Goal: Task Accomplishment & Management: Manage account settings

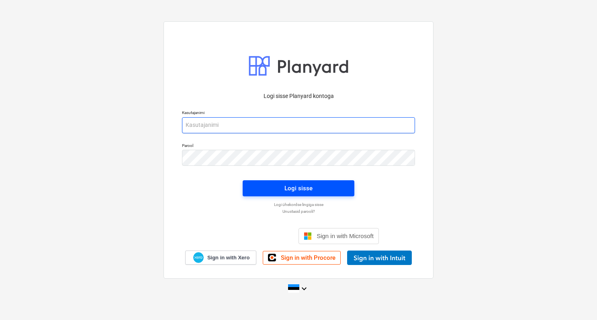
type input "egert@thornhouses.com"
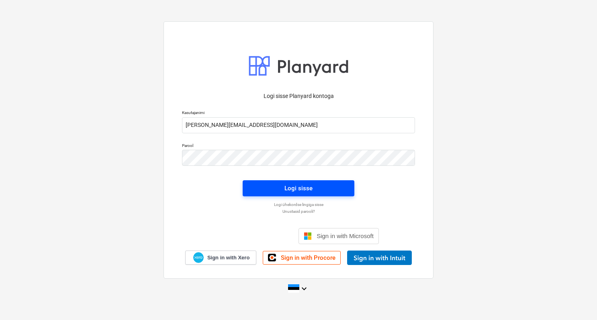
click at [294, 185] on div "Logi sisse" at bounding box center [299, 188] width 28 height 10
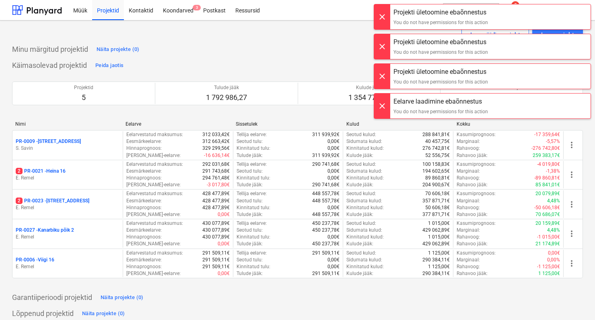
click at [384, 18] on div at bounding box center [382, 16] width 16 height 25
click at [384, 16] on div "Projekti ületoomine ebaõnnestus You do not have permissions for this action Pro…" at bounding box center [481, 8] width 225 height 16
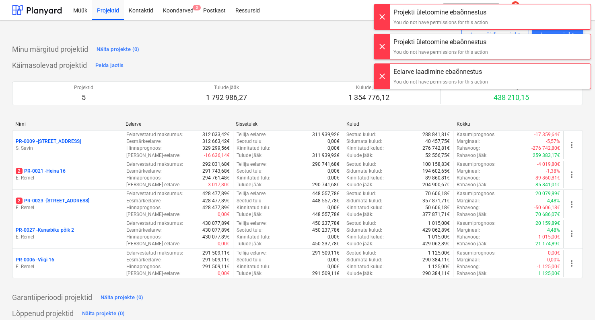
click at [384, 18] on div at bounding box center [382, 16] width 16 height 25
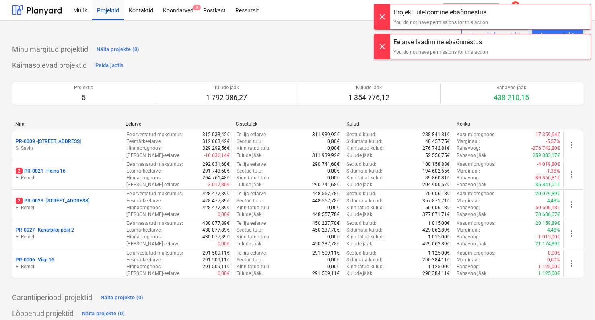
click at [384, 16] on div "Projekti ületoomine ebaõnnestus You do not have permissions for this action Pro…" at bounding box center [481, 8] width 225 height 16
click at [384, 18] on div at bounding box center [382, 16] width 16 height 25
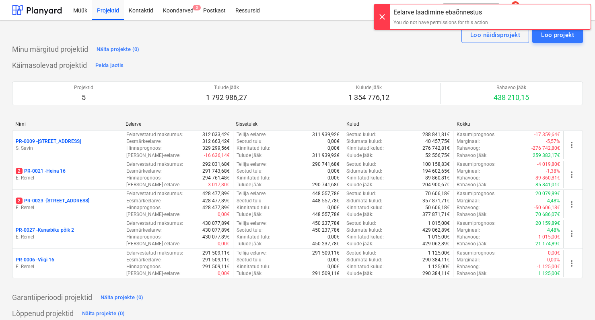
click at [384, 18] on div at bounding box center [382, 16] width 16 height 25
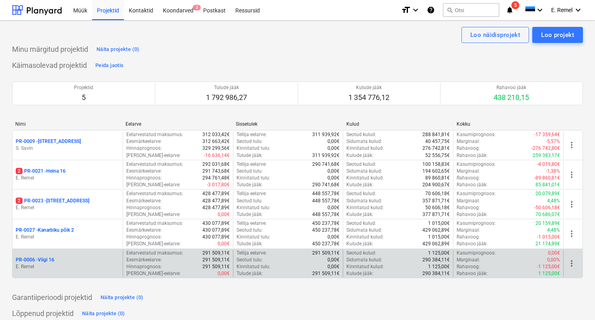
click at [61, 263] on div "PR-0006 - Viigi 16" at bounding box center [68, 260] width 104 height 7
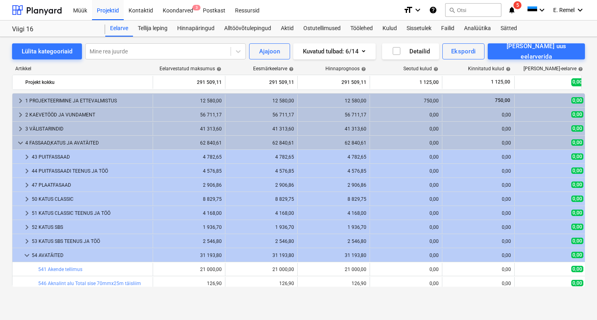
scroll to position [141, 0]
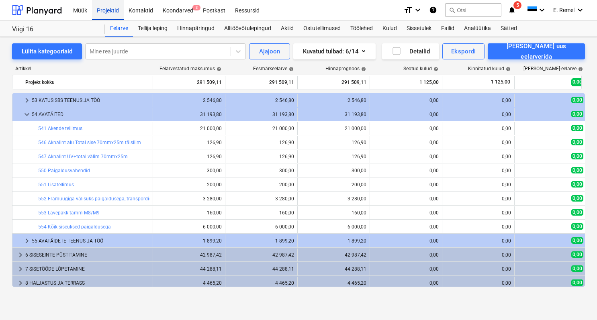
click at [97, 12] on div "Projektid" at bounding box center [108, 10] width 32 height 21
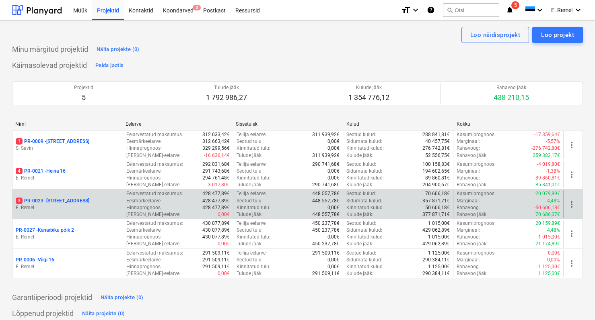
click at [58, 200] on p "3 PR-0023 - Kanarbriku tee 7" at bounding box center [53, 201] width 74 height 7
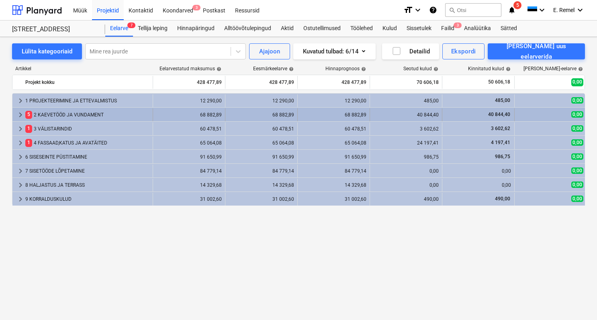
click at [88, 116] on div "5 2 KAEVETÖÖD JA VUNDAMENT" at bounding box center [87, 115] width 124 height 13
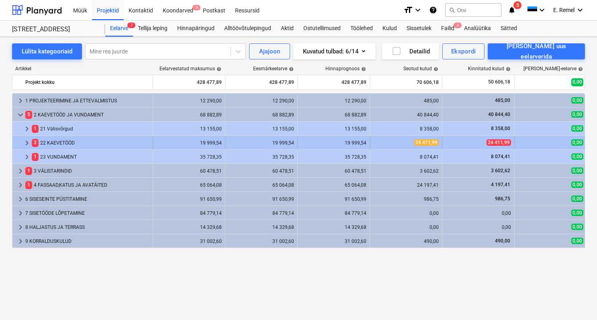
click at [62, 145] on div "3 22 KAEVETÖÖD" at bounding box center [91, 143] width 118 height 13
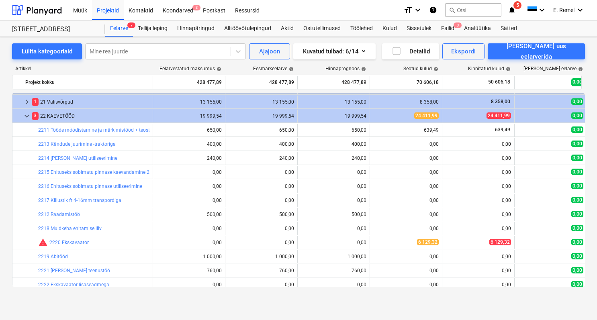
scroll to position [27, 0]
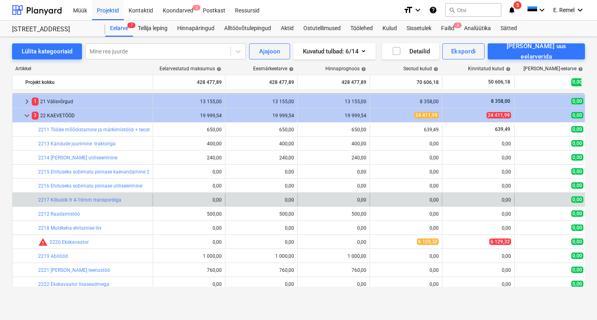
drag, startPoint x: 328, startPoint y: 195, endPoint x: 283, endPoint y: 193, distance: 44.7
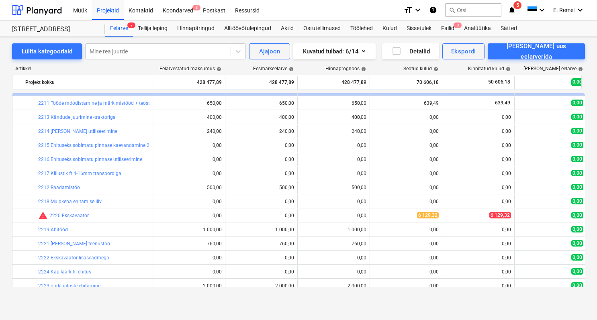
scroll to position [55, 0]
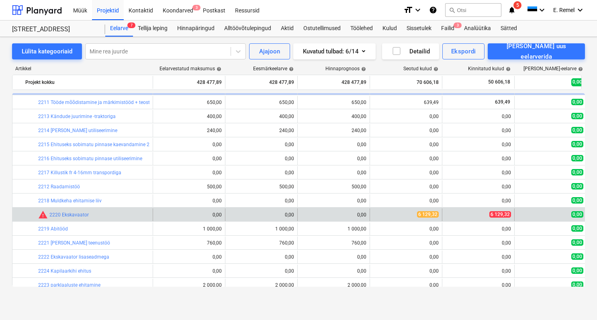
click at [37, 216] on div at bounding box center [34, 215] width 10 height 13
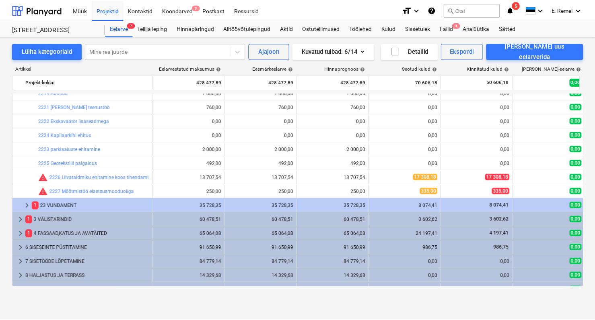
scroll to position [192, 0]
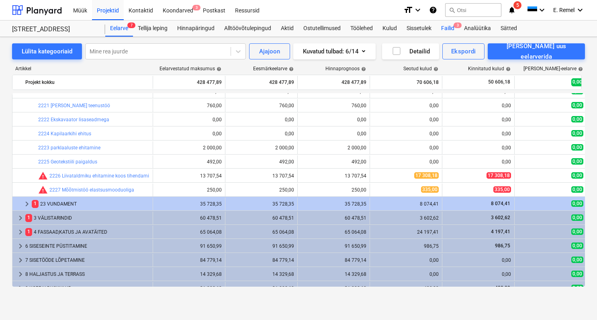
click at [453, 27] on div "Failid 3" at bounding box center [448, 29] width 23 height 16
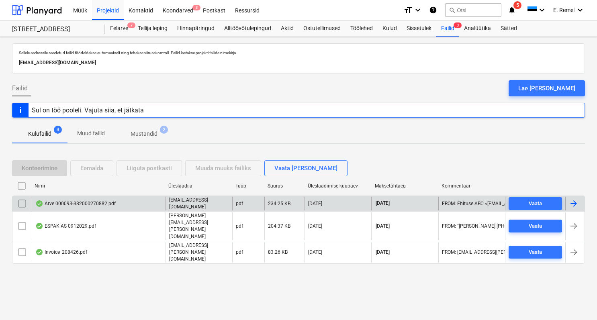
click at [152, 211] on div "Arve 000093-382000270882.pdf" at bounding box center [99, 204] width 134 height 14
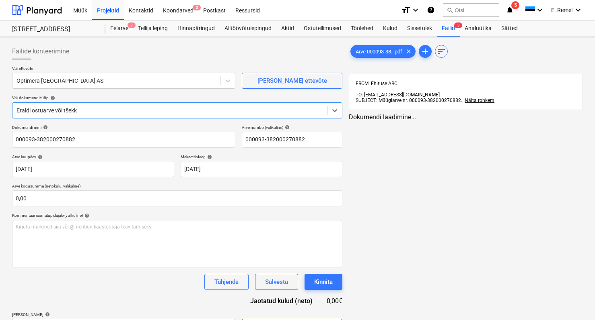
type input "000093-382000270882"
type input "19 Sep 2025"
type input "19 Oct 2025"
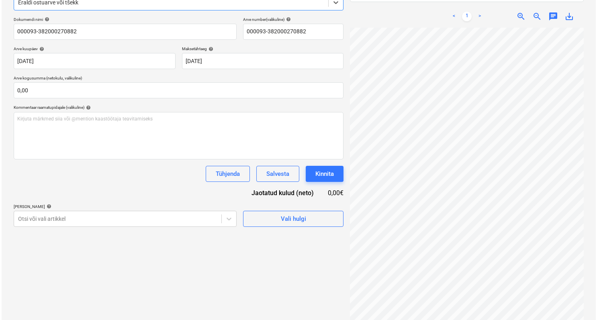
scroll to position [114, 0]
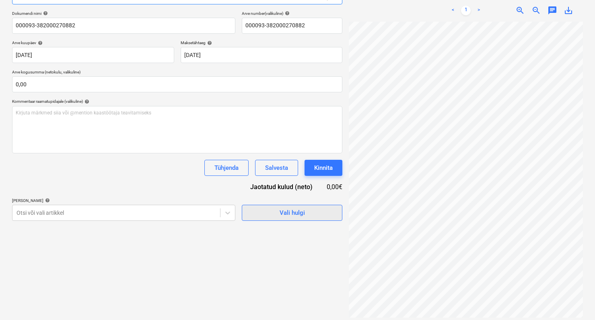
click at [306, 209] on span "Vali hulgi" at bounding box center [292, 213] width 80 height 10
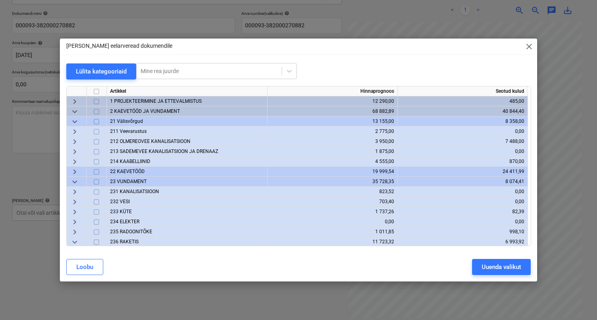
click at [140, 111] on span "2 KAEVETÖÖD JA VUNDAMENT" at bounding box center [145, 112] width 70 height 6
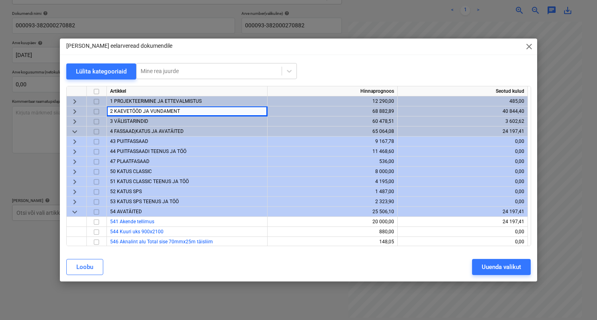
click at [136, 119] on span "3 VÄLISTARINDID" at bounding box center [129, 122] width 38 height 6
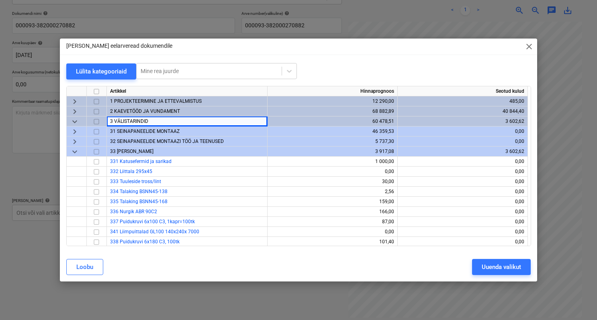
click at [129, 112] on span "2 KAEVETÖÖD JA VUNDAMENT" at bounding box center [145, 112] width 70 height 6
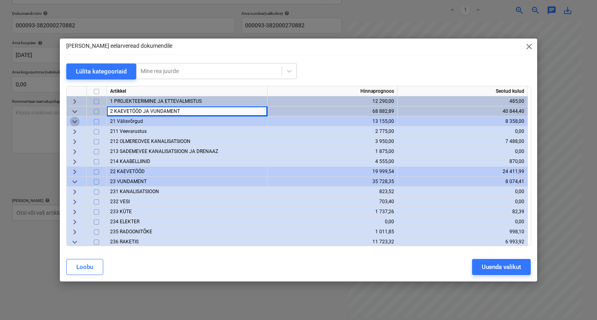
click at [75, 119] on span "keyboard_arrow_down" at bounding box center [75, 122] width 10 height 10
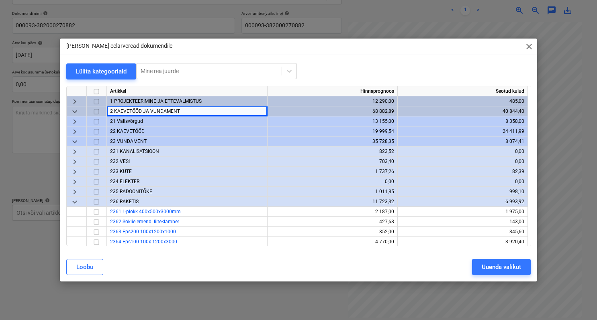
click at [78, 141] on span "keyboard_arrow_down" at bounding box center [75, 142] width 10 height 10
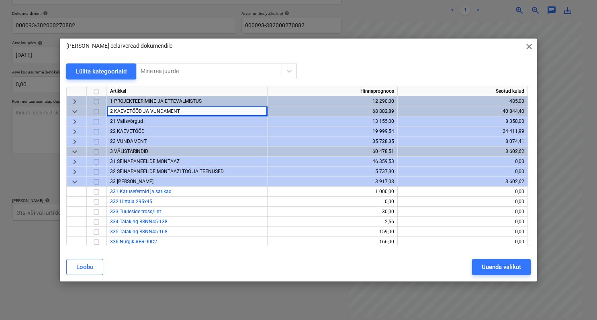
click at [76, 111] on span "keyboard_arrow_down" at bounding box center [75, 112] width 10 height 10
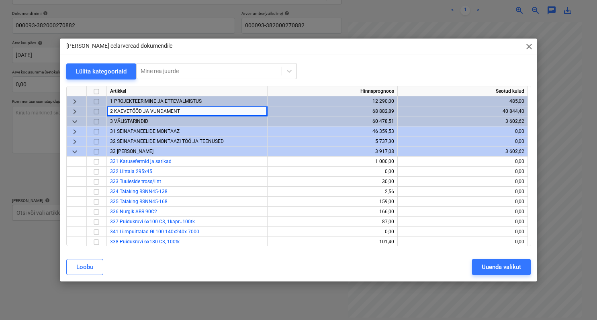
click at [75, 123] on span "keyboard_arrow_down" at bounding box center [75, 122] width 10 height 10
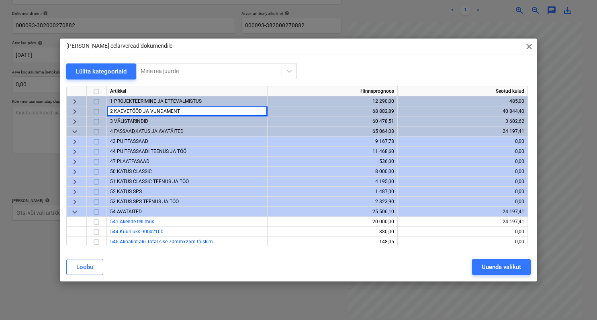
click at [76, 129] on span "keyboard_arrow_down" at bounding box center [75, 132] width 10 height 10
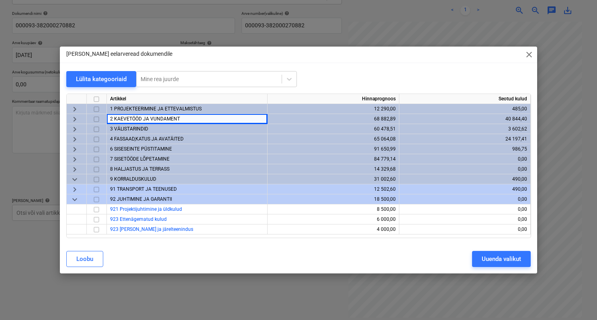
click at [77, 180] on span "keyboard_arrow_down" at bounding box center [75, 180] width 10 height 10
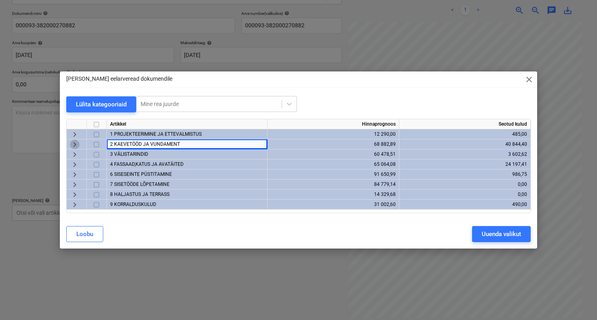
click at [77, 145] on span "keyboard_arrow_right" at bounding box center [75, 145] width 10 height 10
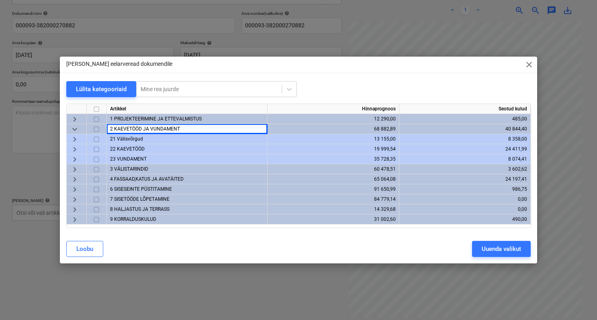
click at [133, 138] on span "21 Välisvõrgud" at bounding box center [126, 139] width 33 height 6
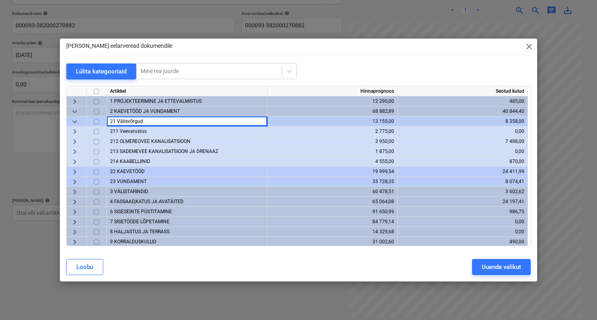
click at [148, 142] on span "212 OLMEREOVEE KANALISATSIOON" at bounding box center [150, 142] width 80 height 6
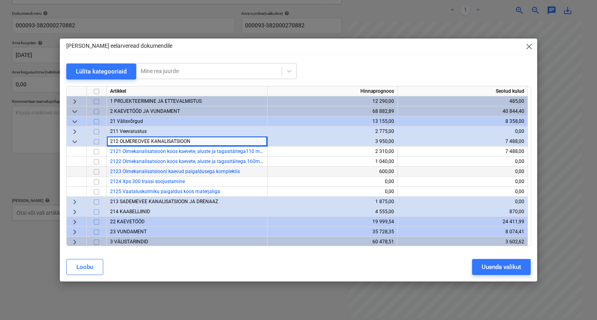
click at [72, 140] on span "keyboard_arrow_down" at bounding box center [75, 142] width 10 height 10
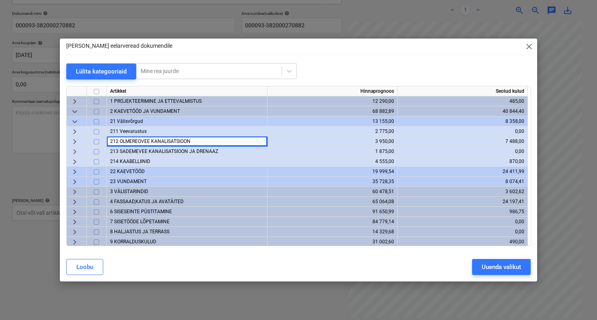
click at [142, 179] on span "23 VUNDAMENT" at bounding box center [128, 182] width 37 height 6
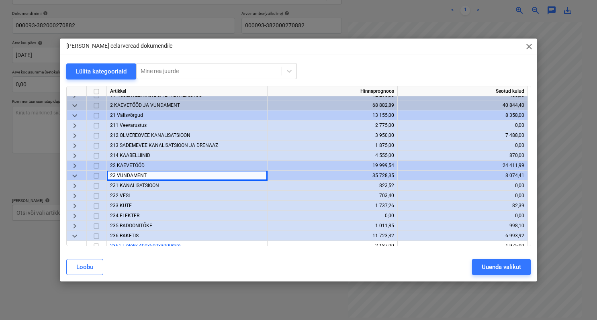
scroll to position [14, 0]
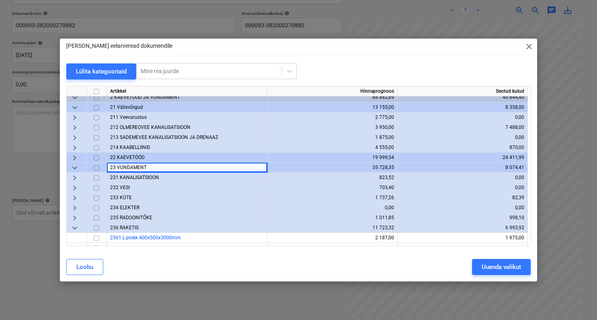
click at [146, 177] on span "231 KANALISATSIOON" at bounding box center [134, 178] width 49 height 6
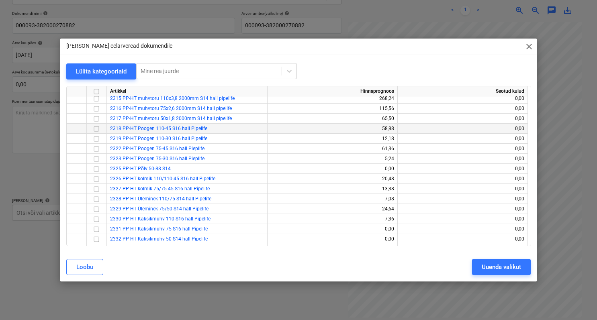
scroll to position [145, 0]
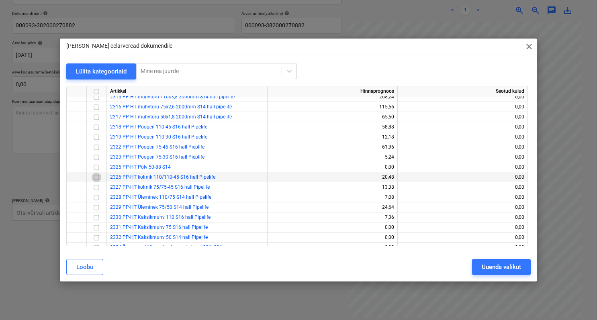
click at [95, 177] on input "checkbox" at bounding box center [97, 178] width 10 height 10
click at [478, 265] on button "Uuenda valikut" at bounding box center [501, 267] width 59 height 16
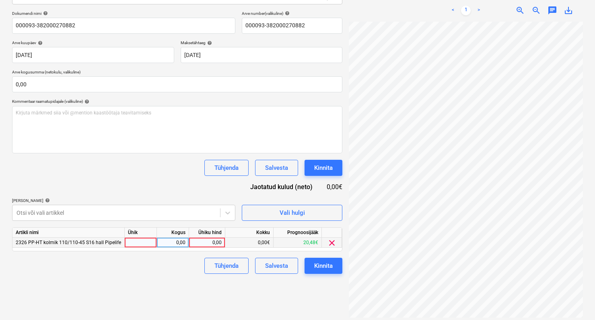
click at [126, 239] on div at bounding box center [141, 243] width 32 height 10
type input "1"
click at [204, 242] on div "0,00" at bounding box center [206, 243] width 29 height 10
click at [182, 244] on div "0,00" at bounding box center [172, 243] width 25 height 10
click at [199, 241] on div "0,00" at bounding box center [206, 243] width 29 height 10
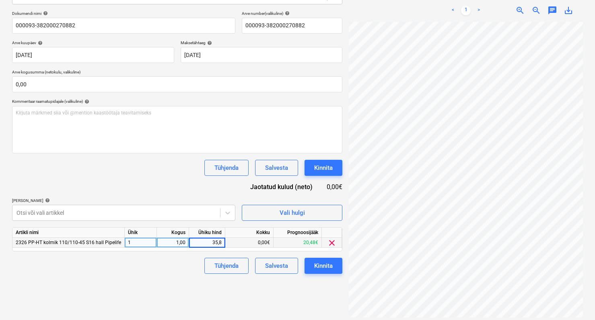
type input "35,85"
click at [171, 291] on div "Failide konteerimine Vali ettevõte Optimera Estonia AS Lisa uus ettevõte Vali d…" at bounding box center [177, 124] width 337 height 397
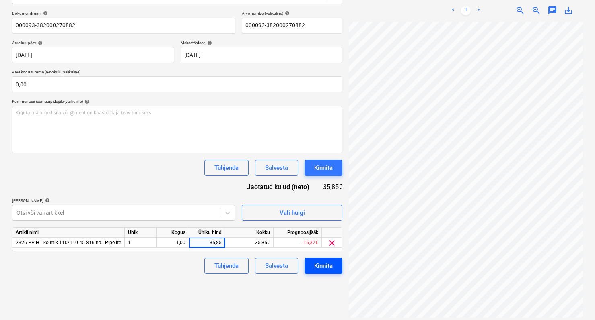
click at [318, 266] on div "Kinnita" at bounding box center [323, 266] width 18 height 10
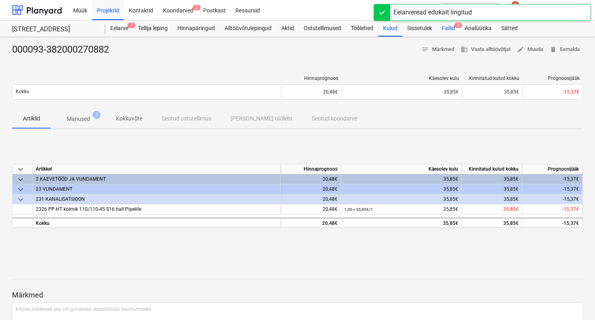
click at [451, 30] on div "Failid 2" at bounding box center [448, 29] width 23 height 16
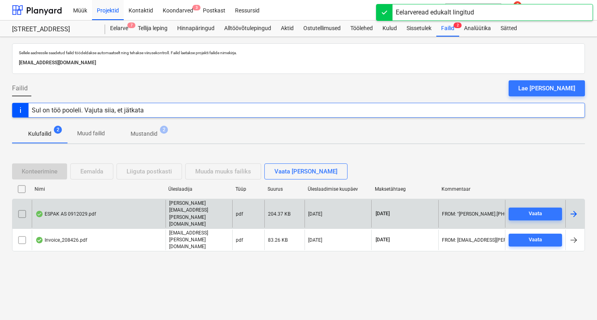
click at [77, 222] on div "ESPAK AS 0912029.pdf" at bounding box center [99, 214] width 134 height 28
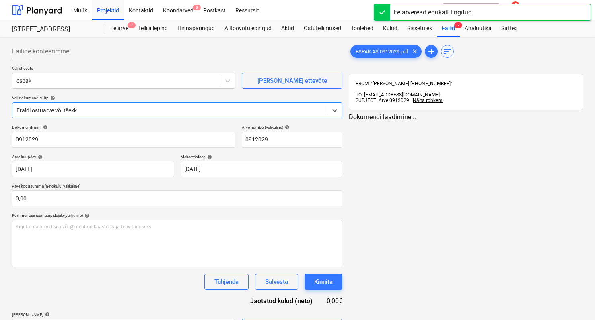
type input "0912029"
type input "19 Sep 2025"
type input "19 Oct 2025"
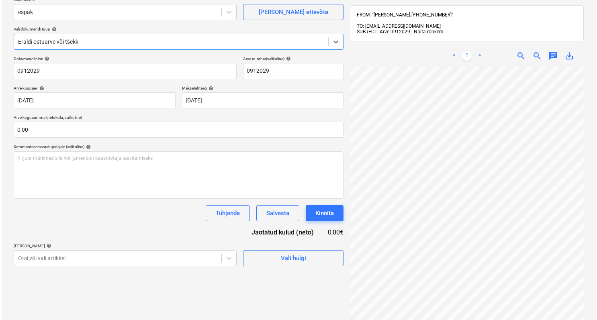
scroll to position [71, 0]
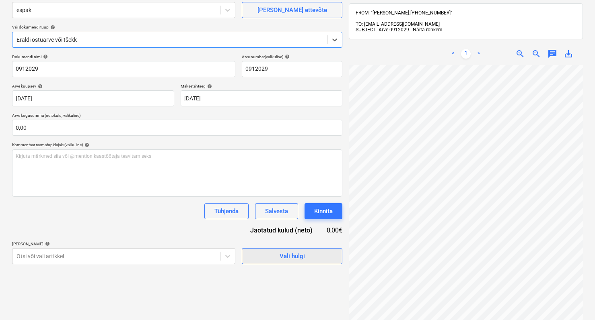
click at [281, 262] on button "Vali hulgi" at bounding box center [292, 256] width 101 height 16
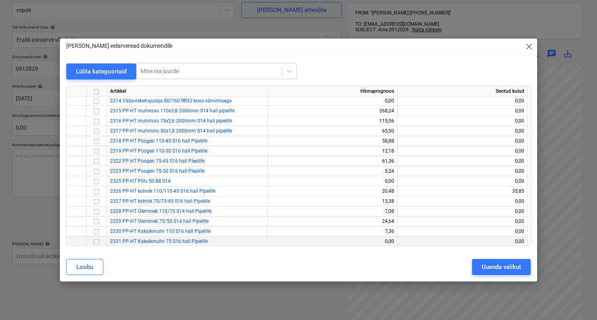
scroll to position [164, 0]
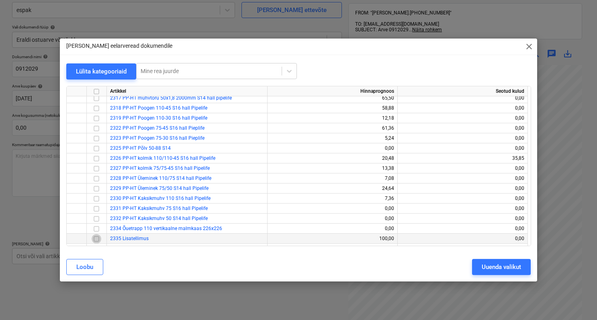
click at [97, 238] on input "checkbox" at bounding box center [97, 239] width 10 height 10
click at [491, 271] on div "Uuenda valikut" at bounding box center [501, 267] width 39 height 10
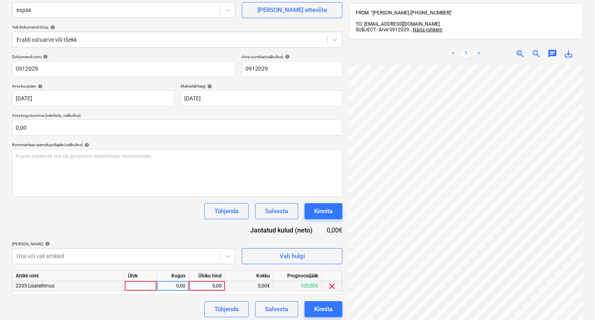
click at [144, 287] on div at bounding box center [141, 286] width 32 height 10
type input "1"
click at [177, 290] on div "0,00" at bounding box center [172, 286] width 25 height 10
type input "1"
click at [197, 288] on div "0,00" at bounding box center [206, 286] width 29 height 10
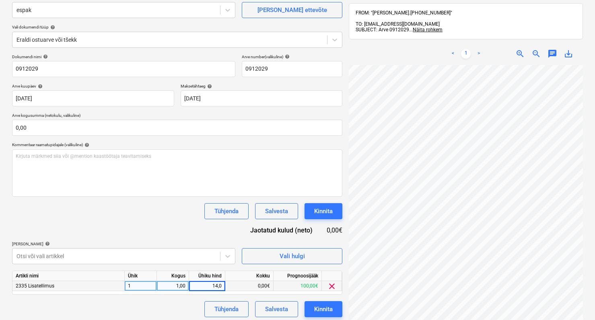
type input "14,08"
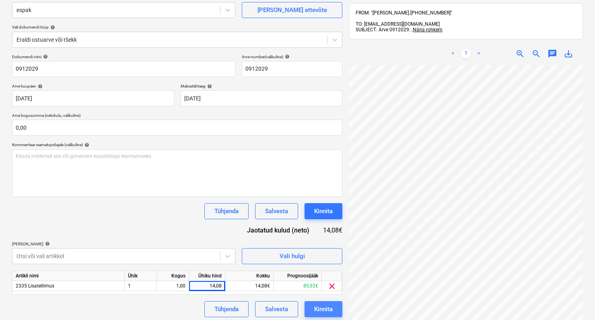
click at [340, 312] on button "Kinnita" at bounding box center [323, 310] width 38 height 16
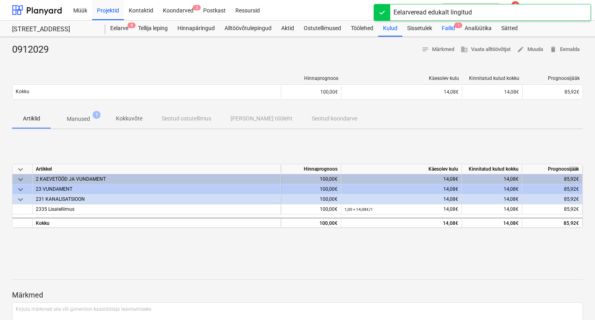
click at [450, 30] on div "Failid 1" at bounding box center [448, 29] width 23 height 16
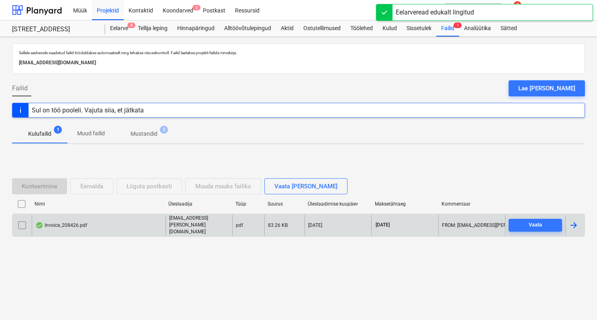
click at [73, 226] on div "Invoice_208426.pdf" at bounding box center [61, 225] width 52 height 6
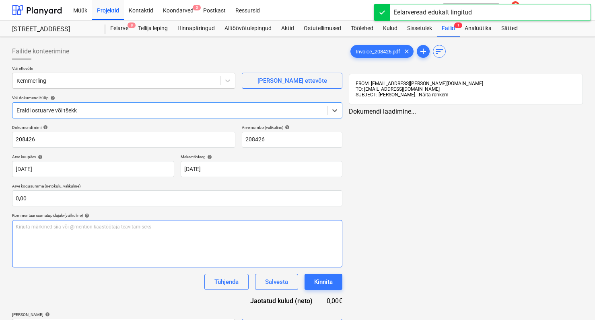
type input "208426"
type input "[DATE]"
type input "02 Oct 2025"
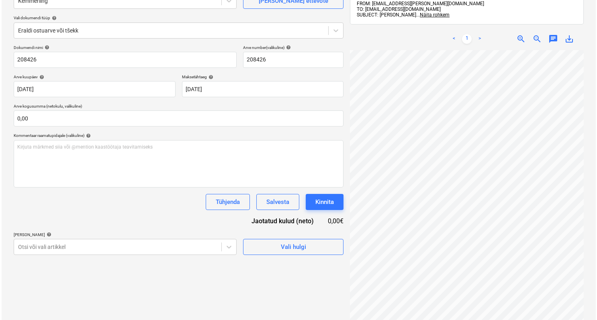
scroll to position [81, 0]
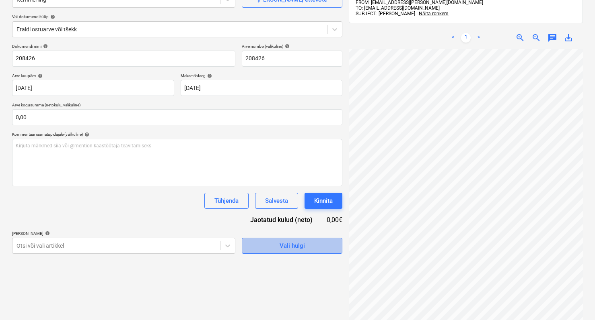
click at [303, 252] on button "Vali hulgi" at bounding box center [292, 246] width 101 height 16
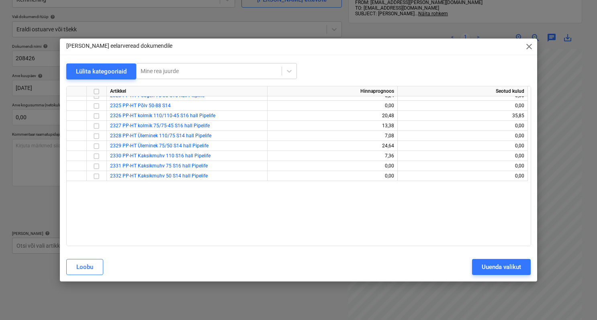
scroll to position [0, 0]
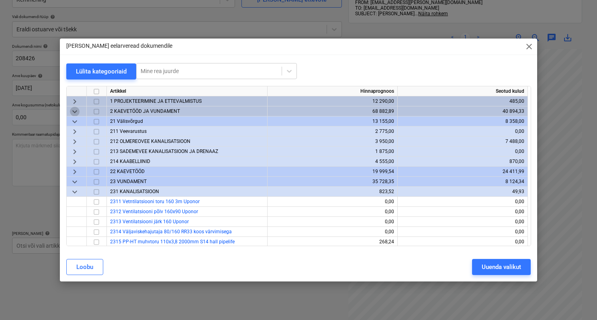
click at [77, 111] on span "keyboard_arrow_down" at bounding box center [75, 112] width 10 height 10
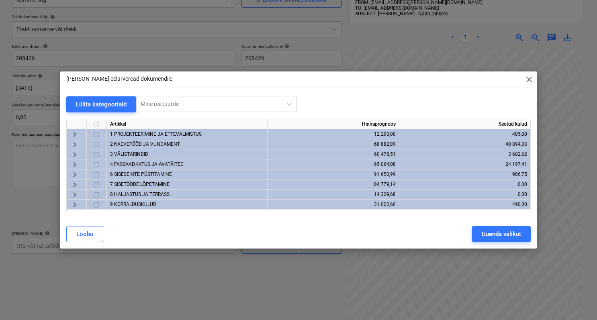
click at [117, 202] on span "9 KORRALDUSKULUD" at bounding box center [133, 205] width 46 height 6
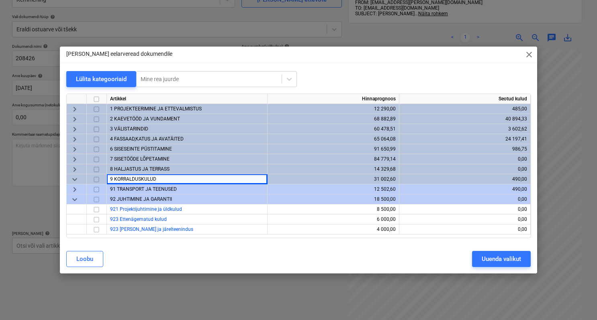
click at [118, 197] on span "92 JUHTIMINE JA GARANTII" at bounding box center [141, 200] width 62 height 6
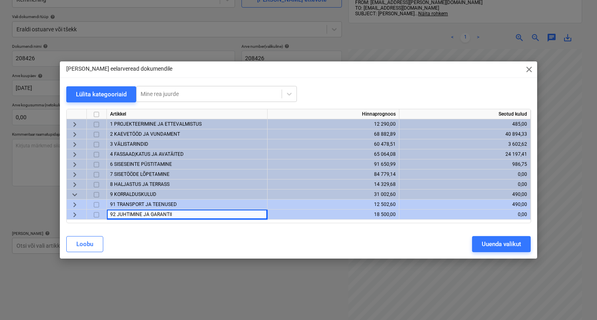
click at [133, 202] on span "91 TRANSPORT JA TEENUSED" at bounding box center [143, 205] width 67 height 6
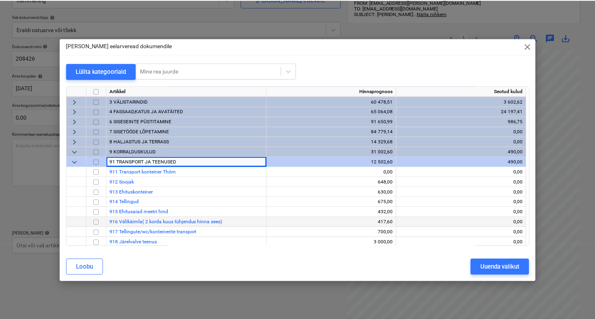
scroll to position [24, 0]
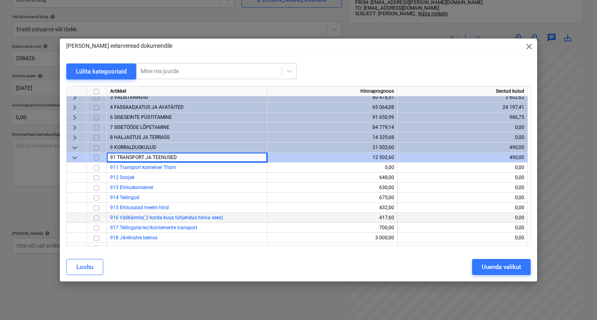
click at [99, 218] on input "checkbox" at bounding box center [97, 218] width 10 height 10
click at [491, 266] on div "Uuenda valikut" at bounding box center [501, 267] width 39 height 10
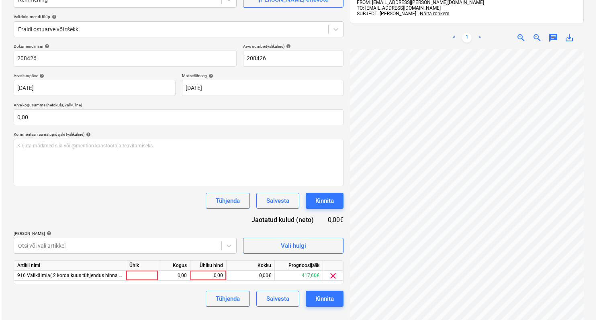
scroll to position [31, 8]
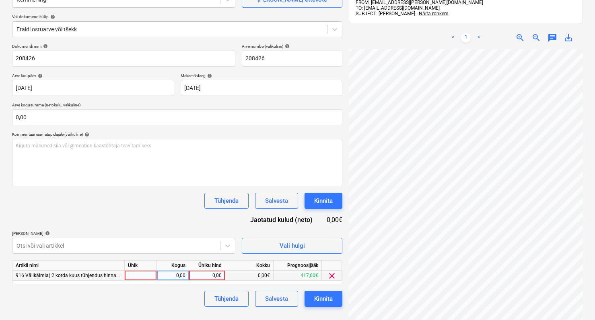
click at [142, 277] on div at bounding box center [141, 276] width 32 height 10
click at [171, 275] on div "0,00" at bounding box center [172, 276] width 25 height 10
click at [197, 274] on div "0,00" at bounding box center [206, 276] width 29 height 10
type input "165"
click at [174, 291] on div "Tühjenda Salvesta Kinnita" at bounding box center [177, 299] width 330 height 16
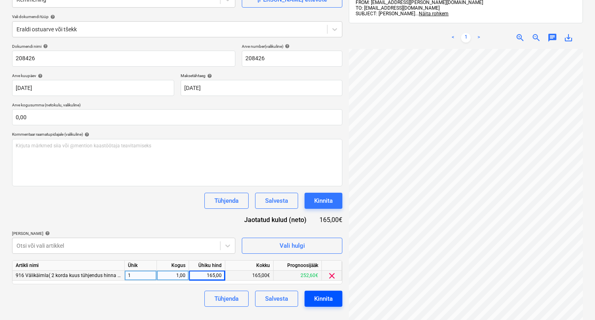
click at [310, 304] on button "Kinnita" at bounding box center [323, 299] width 38 height 16
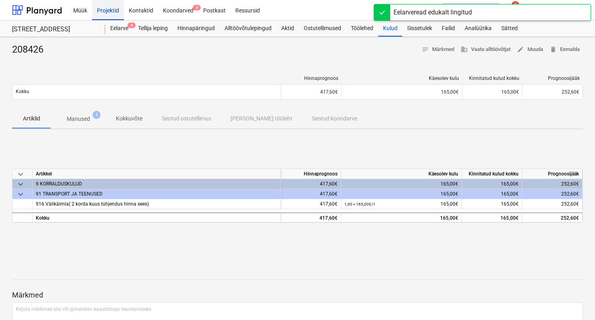
click at [100, 11] on div "Projektid" at bounding box center [108, 10] width 32 height 21
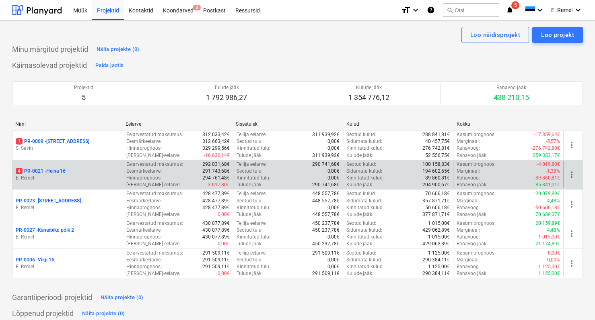
click at [81, 171] on div "4 PR-0021 - Heina 16" at bounding box center [68, 171] width 104 height 7
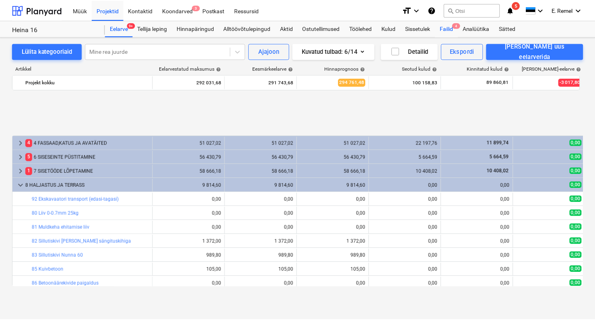
scroll to position [327, 0]
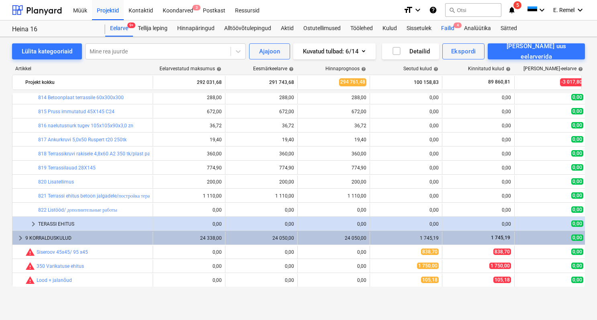
click at [449, 25] on div "Failid 4" at bounding box center [448, 29] width 23 height 16
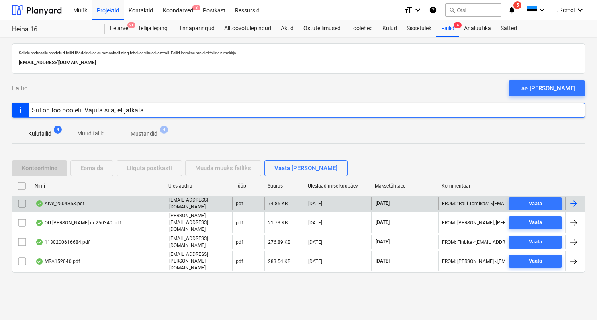
click at [51, 201] on div "Arve_2504853.pdf" at bounding box center [59, 204] width 49 height 6
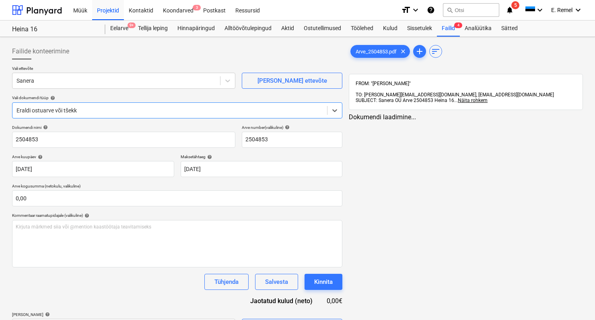
type input "2504853"
type input "19 Sep 2025"
type input "10 Oct 2025"
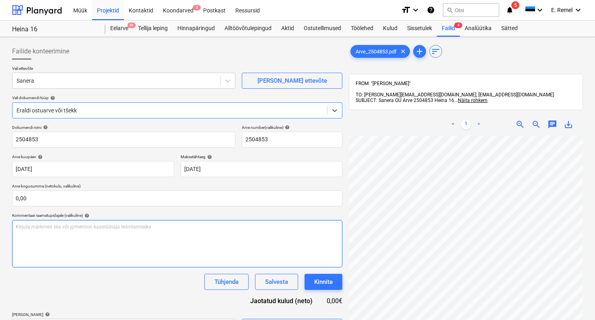
scroll to position [20, 0]
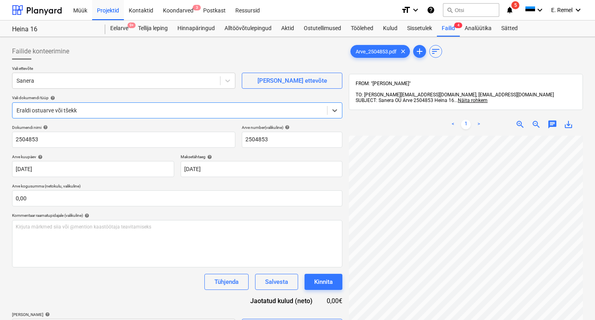
click at [476, 120] on link ">" at bounding box center [479, 125] width 10 height 10
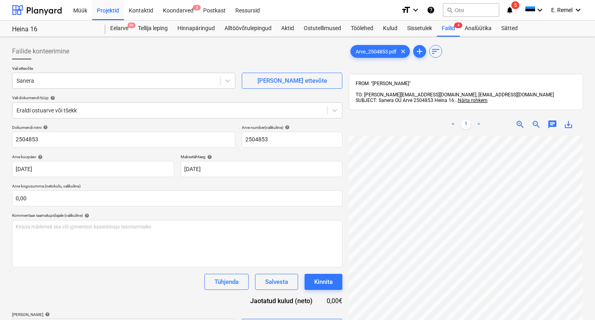
click at [478, 120] on link ">" at bounding box center [479, 125] width 10 height 10
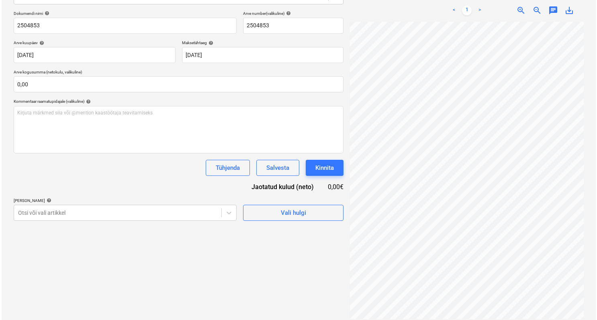
scroll to position [47, 10]
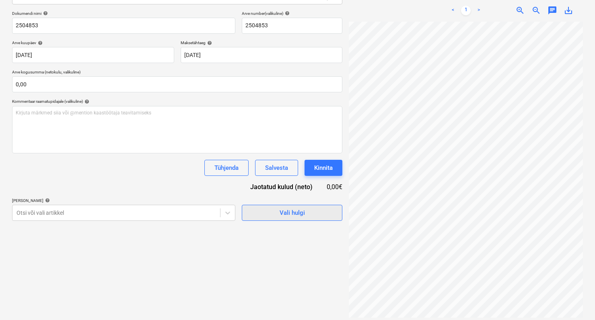
click at [318, 206] on button "Vali hulgi" at bounding box center [292, 213] width 101 height 16
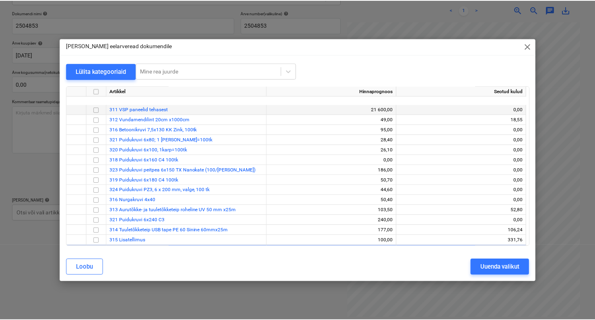
scroll to position [0, 0]
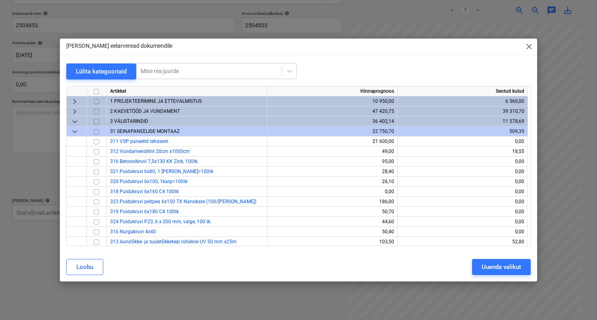
click at [78, 129] on span "keyboard_arrow_down" at bounding box center [75, 132] width 10 height 10
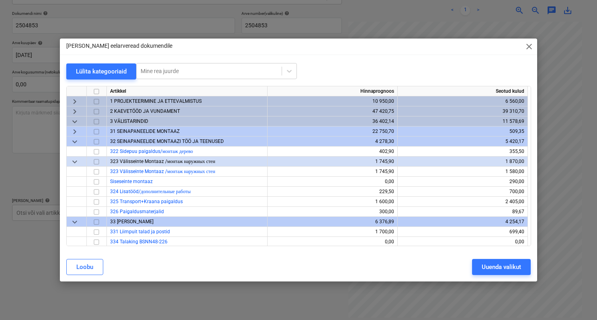
click at [78, 123] on span "keyboard_arrow_down" at bounding box center [75, 122] width 10 height 10
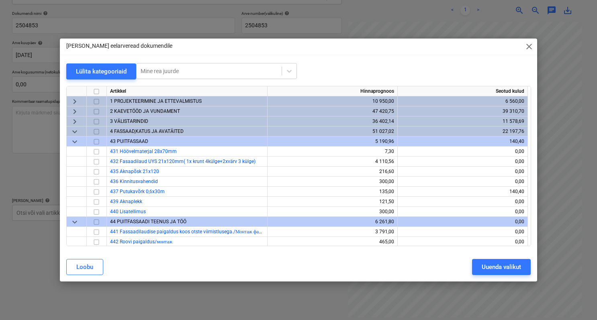
click at [81, 134] on div "keyboard_arrow_down" at bounding box center [77, 132] width 20 height 10
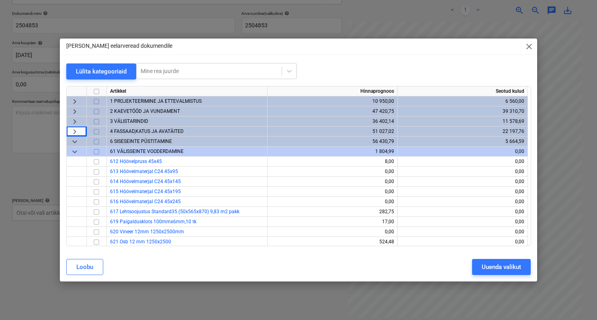
click at [74, 132] on span "keyboard_arrow_right" at bounding box center [75, 132] width 10 height 10
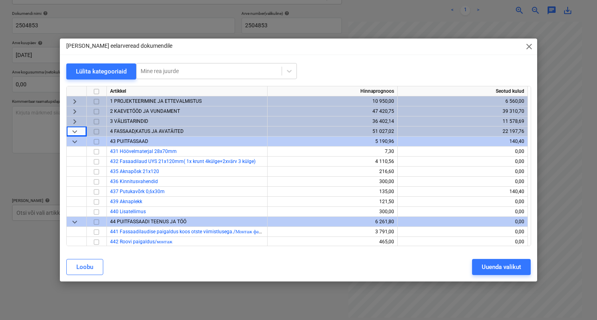
click at [77, 140] on span "keyboard_arrow_down" at bounding box center [75, 142] width 10 height 10
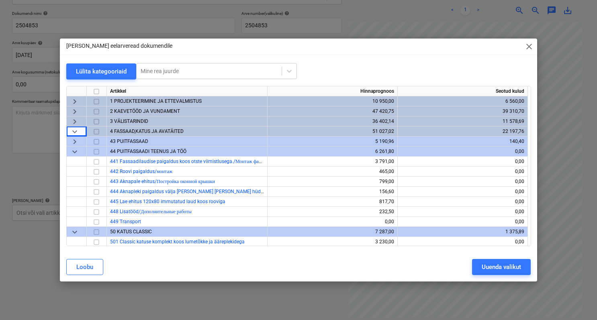
click at [76, 142] on span "keyboard_arrow_right" at bounding box center [75, 142] width 10 height 10
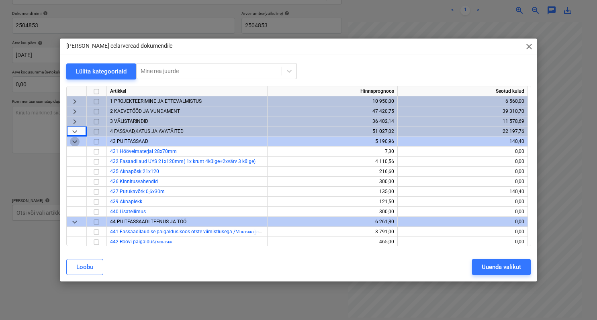
click at [76, 141] on span "keyboard_arrow_down" at bounding box center [75, 142] width 10 height 10
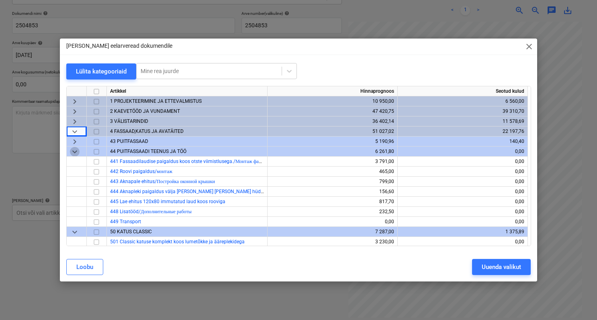
click at [73, 153] on span "keyboard_arrow_down" at bounding box center [75, 152] width 10 height 10
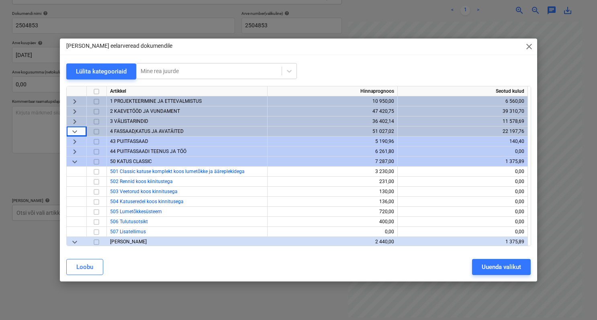
click at [76, 160] on span "keyboard_arrow_down" at bounding box center [75, 162] width 10 height 10
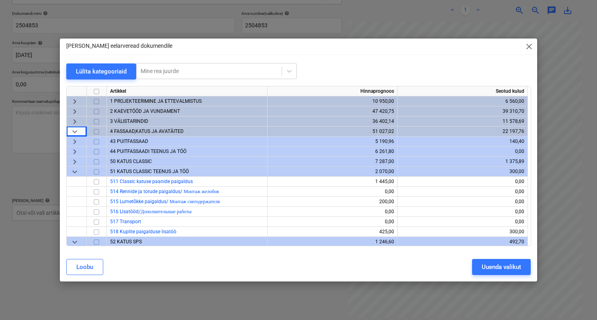
click at [77, 168] on span "keyboard_arrow_down" at bounding box center [75, 172] width 10 height 10
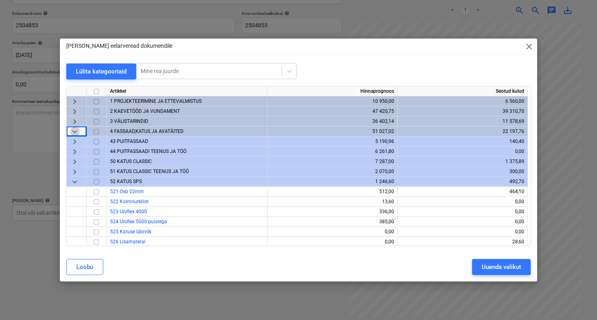
click at [75, 134] on span "keyboard_arrow_down" at bounding box center [75, 132] width 10 height 10
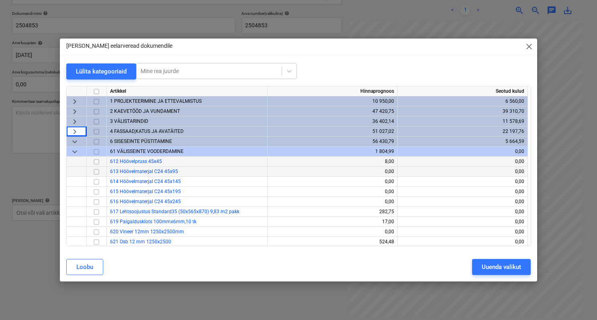
click at [78, 152] on span "keyboard_arrow_down" at bounding box center [75, 152] width 10 height 10
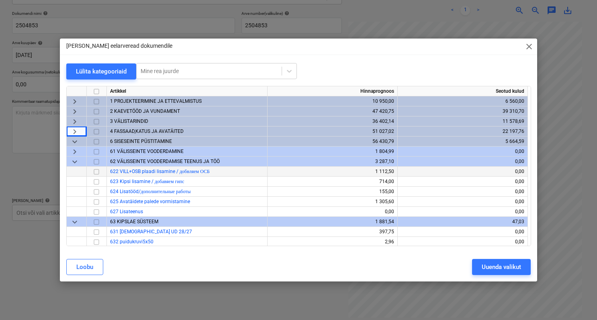
click at [76, 159] on span "keyboard_arrow_down" at bounding box center [75, 162] width 10 height 10
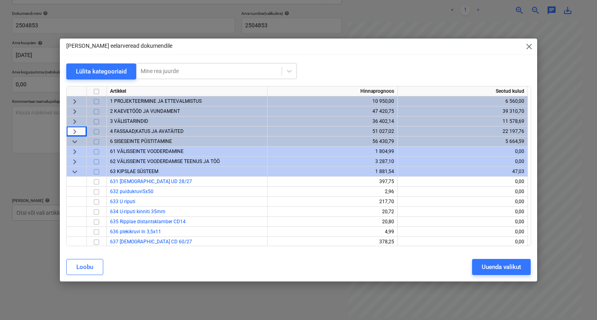
click at [75, 172] on span "keyboard_arrow_down" at bounding box center [75, 172] width 10 height 10
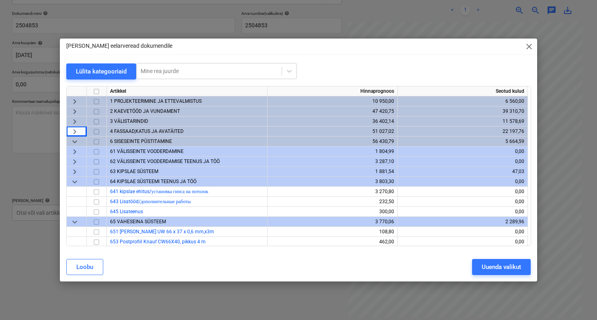
click at [72, 141] on span "keyboard_arrow_down" at bounding box center [75, 142] width 10 height 10
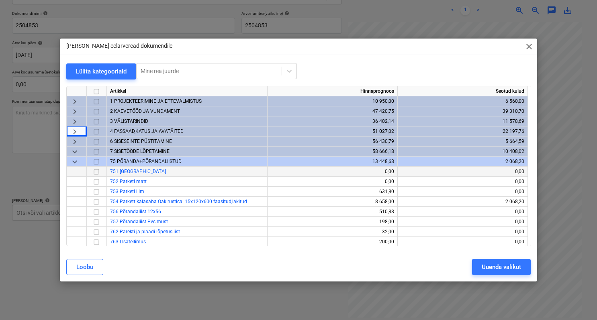
click at [74, 153] on span "keyboard_arrow_down" at bounding box center [75, 152] width 10 height 10
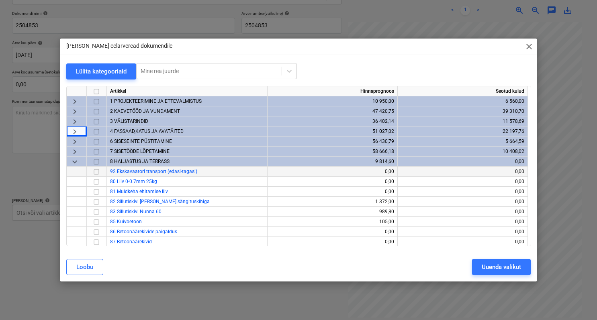
click at [78, 162] on span "keyboard_arrow_down" at bounding box center [75, 162] width 10 height 10
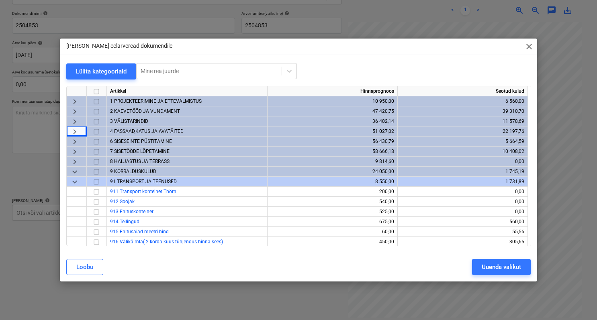
click at [78, 181] on span "keyboard_arrow_down" at bounding box center [75, 182] width 10 height 10
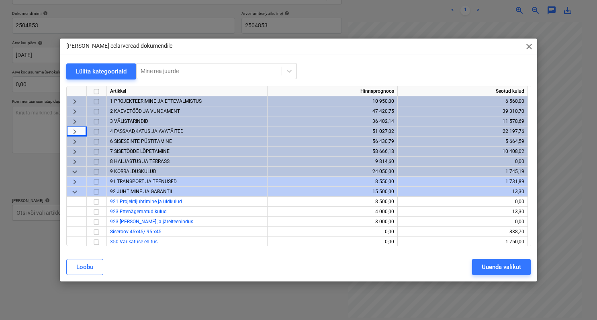
click at [77, 192] on span "keyboard_arrow_down" at bounding box center [75, 192] width 10 height 10
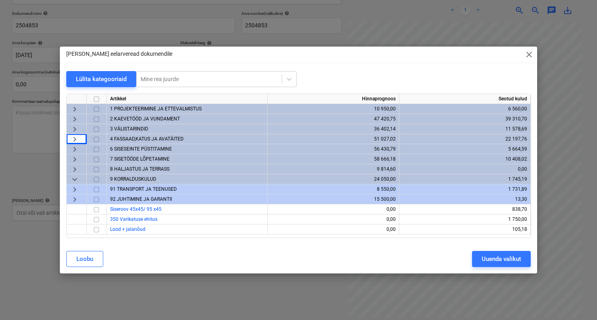
click at [80, 176] on div "keyboard_arrow_down" at bounding box center [77, 179] width 20 height 10
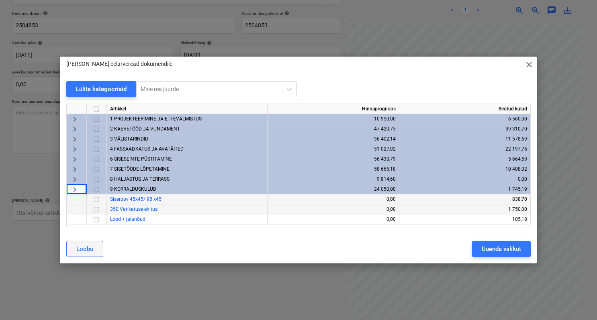
click at [96, 247] on button "Loobu" at bounding box center [84, 249] width 37 height 16
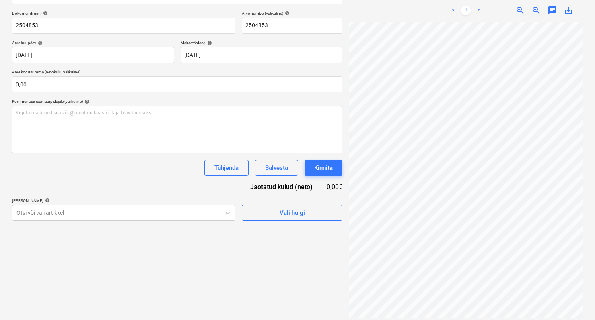
scroll to position [47, 8]
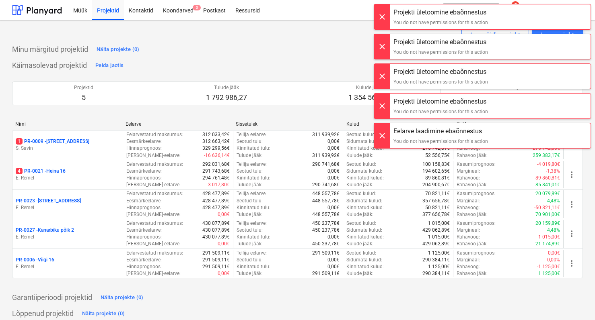
click at [309, 48] on div "Minu märgitud projektid Näita projekte (0)" at bounding box center [297, 49] width 571 height 13
click at [379, 14] on div at bounding box center [382, 16] width 16 height 25
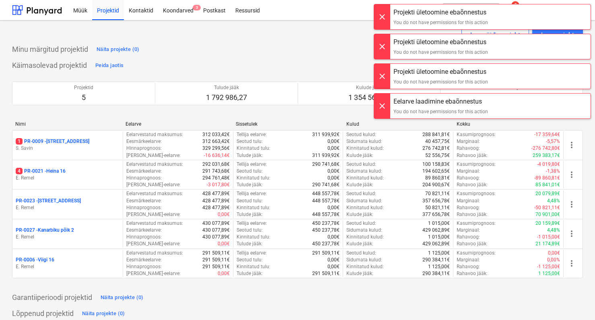
click at [379, 14] on div at bounding box center [382, 16] width 16 height 25
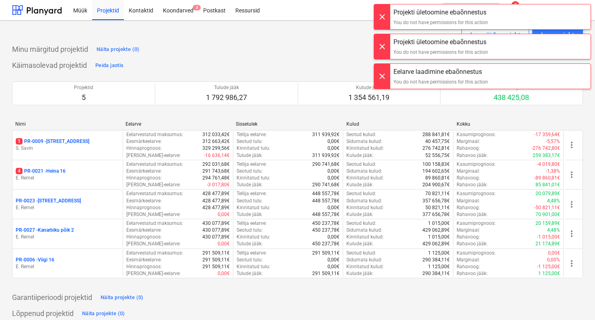
click at [379, 14] on div at bounding box center [382, 16] width 16 height 25
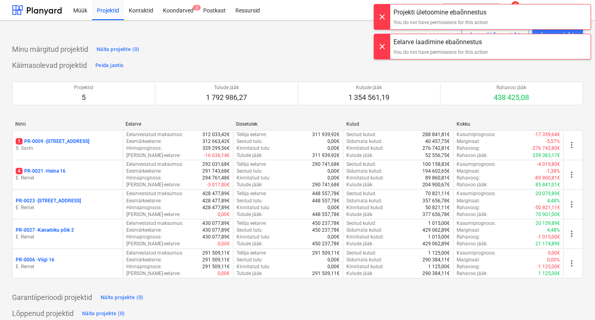
click at [379, 14] on div at bounding box center [382, 16] width 16 height 25
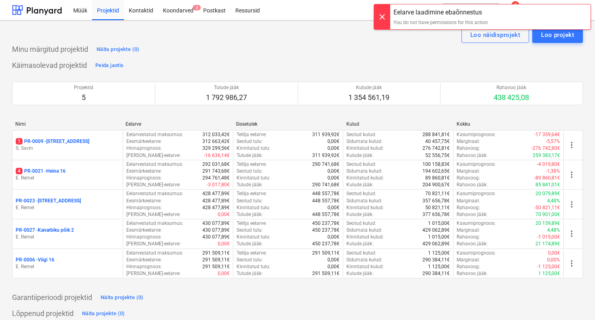
click at [379, 14] on div at bounding box center [382, 16] width 16 height 25
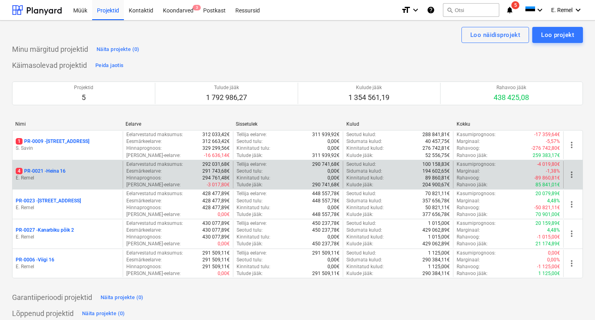
click at [63, 174] on p "4 PR-0021 - Heina 16" at bounding box center [41, 171] width 50 height 7
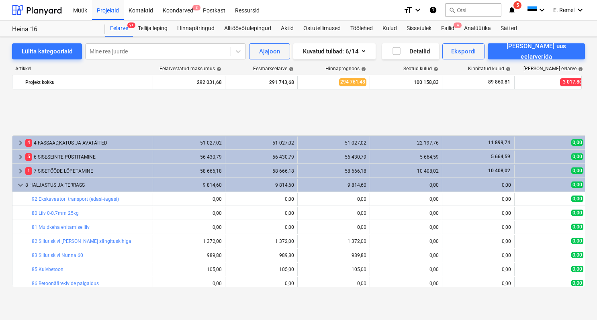
scroll to position [327, 0]
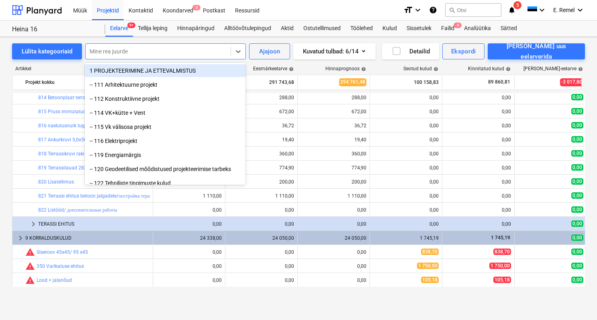
click at [131, 55] on div at bounding box center [158, 51] width 137 height 8
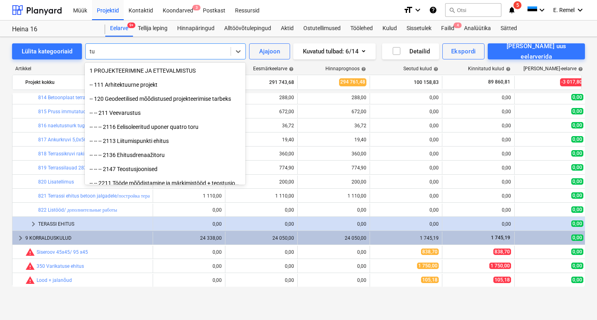
type input "t"
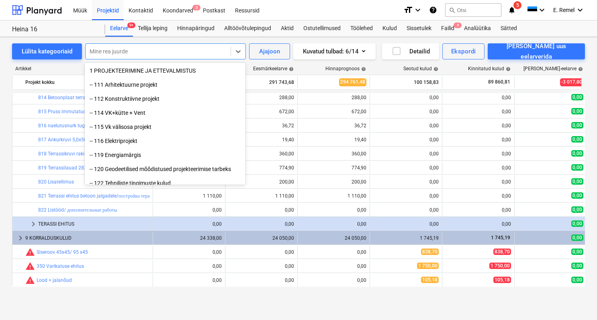
click at [62, 67] on div "Artikkel" at bounding box center [82, 69] width 141 height 6
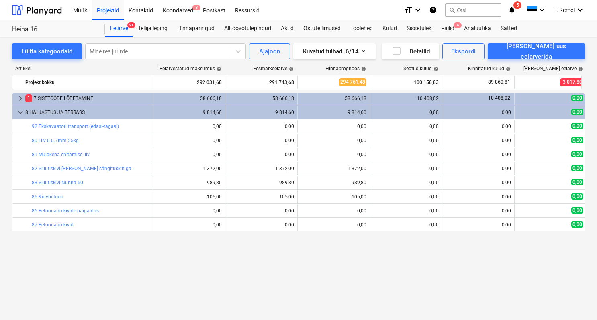
scroll to position [0, 0]
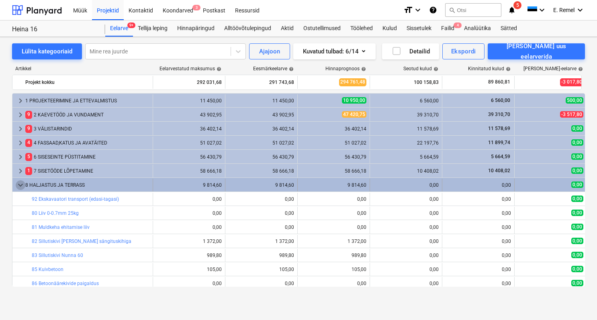
click at [21, 181] on span "keyboard_arrow_down" at bounding box center [21, 186] width 10 height 10
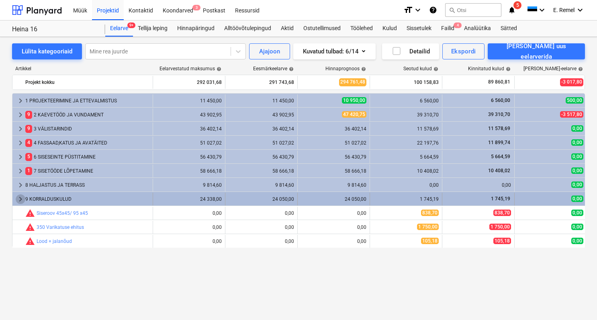
click at [22, 198] on span "keyboard_arrow_right" at bounding box center [21, 200] width 10 height 10
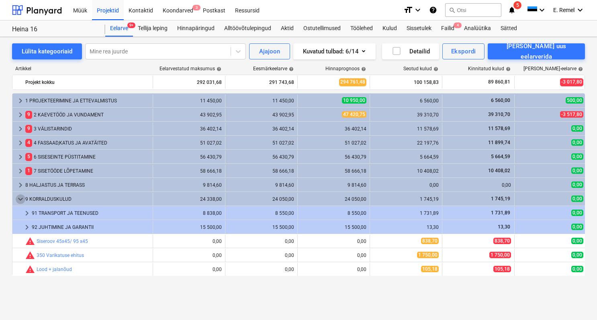
click at [22, 198] on span "keyboard_arrow_down" at bounding box center [21, 200] width 10 height 10
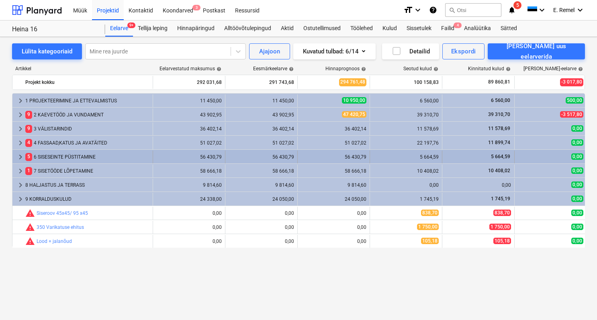
click at [57, 154] on div "5 6 SISESEINTE PÜSTITAMINE" at bounding box center [87, 157] width 124 height 13
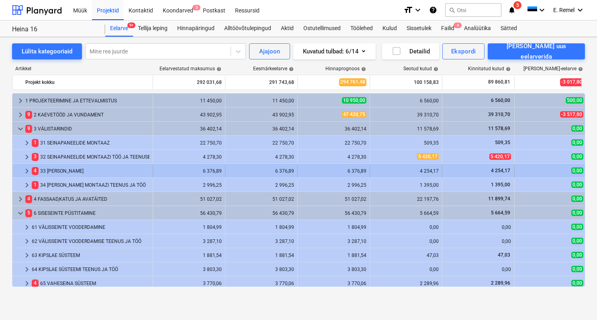
click at [68, 168] on div "4 33 KATUSE MONTAAZ" at bounding box center [91, 171] width 118 height 13
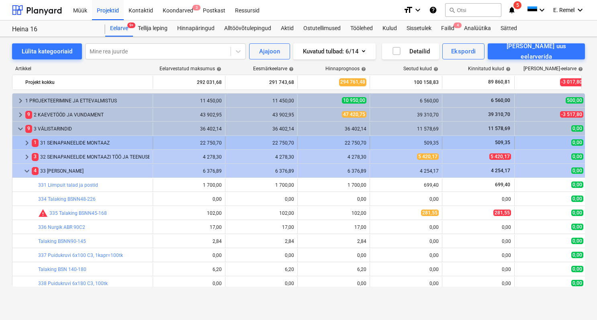
click at [90, 148] on div "1 31 SEINAPANEELIDE MONTAAZ" at bounding box center [91, 143] width 118 height 13
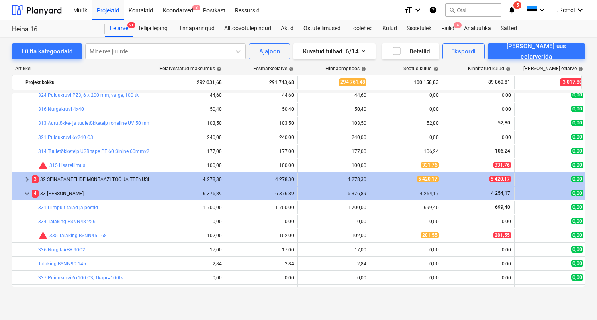
scroll to position [176, 0]
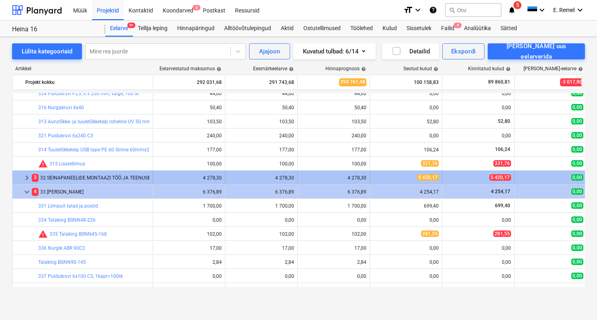
click at [72, 177] on div "3 32 SEINAPANEELIDE MONTAAZI TÖÖ JA TEENUSED" at bounding box center [91, 178] width 118 height 13
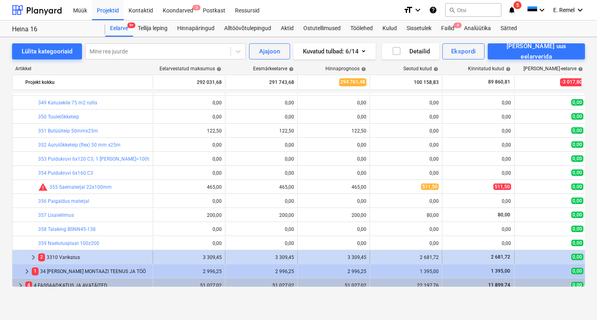
scroll to position [577, 0]
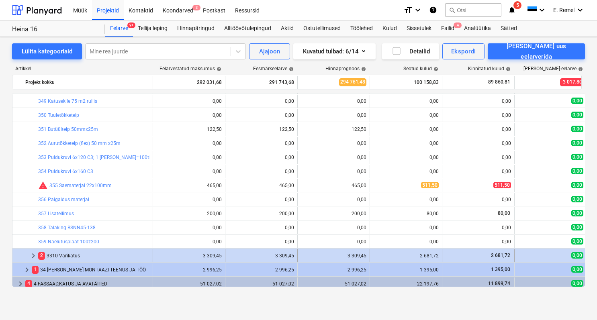
click at [71, 255] on div "2 3310 Varikatus" at bounding box center [93, 256] width 111 height 13
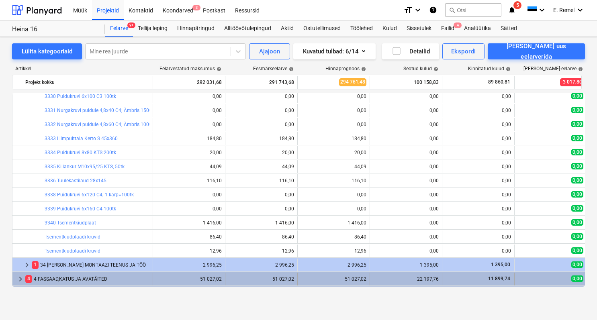
scroll to position [1045, 0]
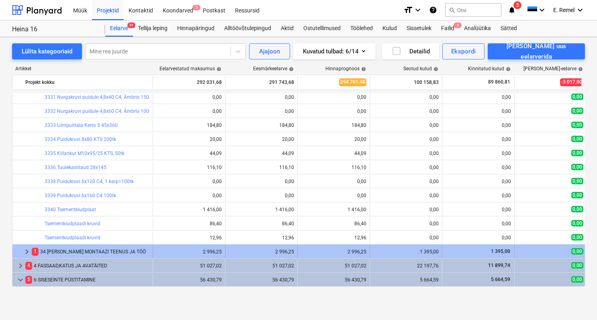
click at [80, 255] on div "1 34 KATUSE MONTAAZI TEENUS JA TÖÖ" at bounding box center [91, 252] width 118 height 13
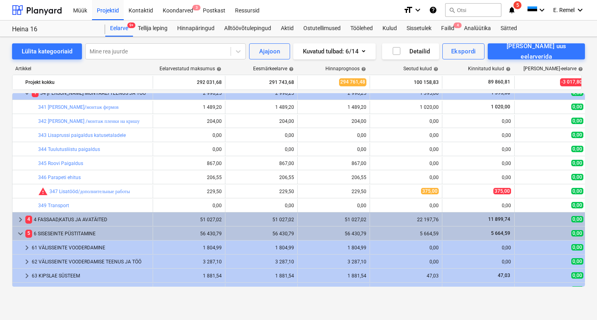
scroll to position [1205, 0]
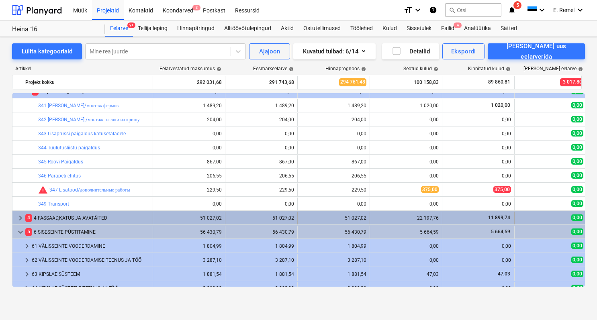
click at [86, 218] on div "4 4 FASSAAD,KATUS JA AVATÄITED" at bounding box center [87, 218] width 124 height 13
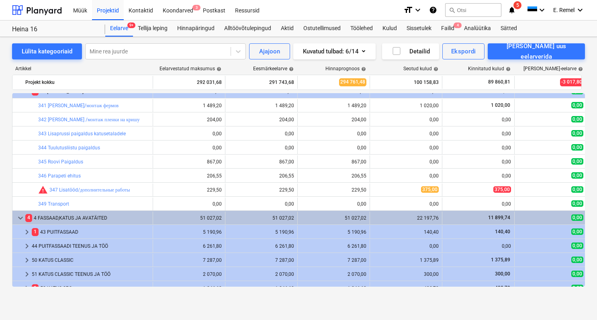
scroll to position [1259, 0]
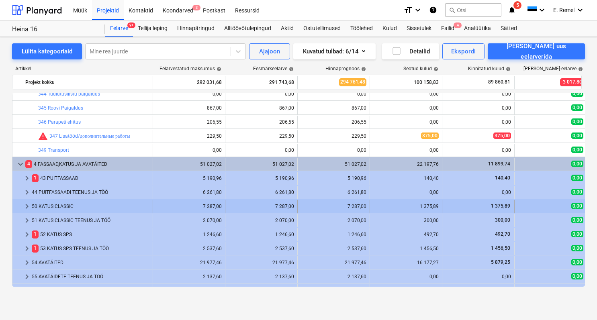
click at [66, 206] on div "50 KATUS CLASSIC" at bounding box center [91, 206] width 118 height 13
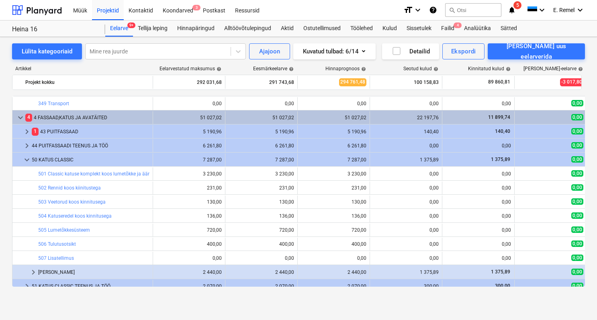
scroll to position [1593, 0]
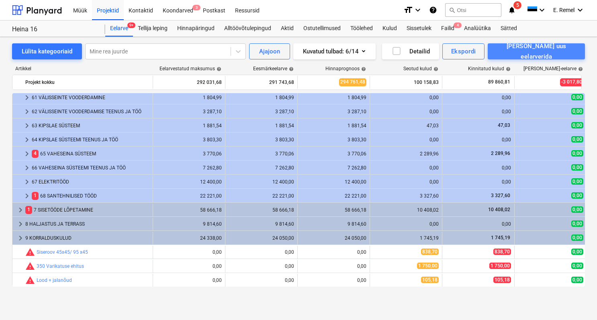
click at [568, 49] on div "[PERSON_NAME] uus eelarverida" at bounding box center [537, 51] width 80 height 21
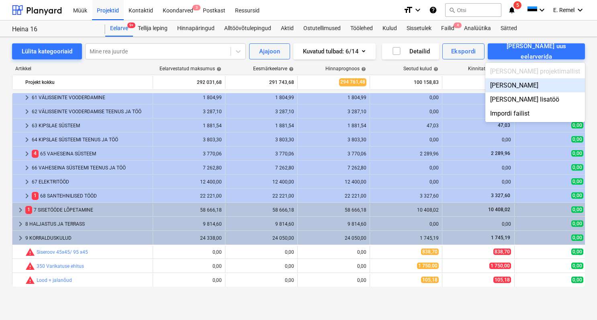
click at [531, 84] on div "Lisa malliväline" at bounding box center [536, 85] width 100 height 14
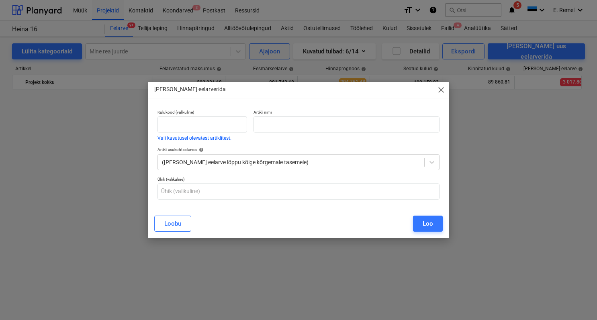
scroll to position [1593, 0]
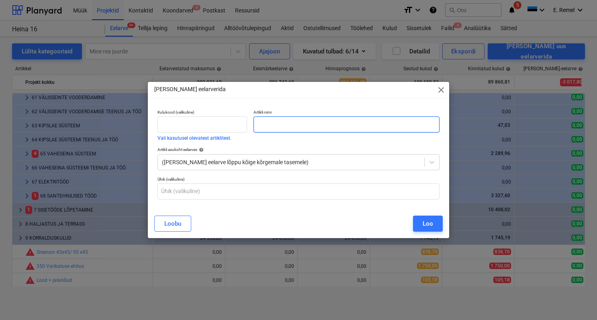
click at [284, 129] on input "text" at bounding box center [347, 125] width 186 height 16
type input "S"
type input "[PERSON_NAME] diagonaalid / tuuleside"
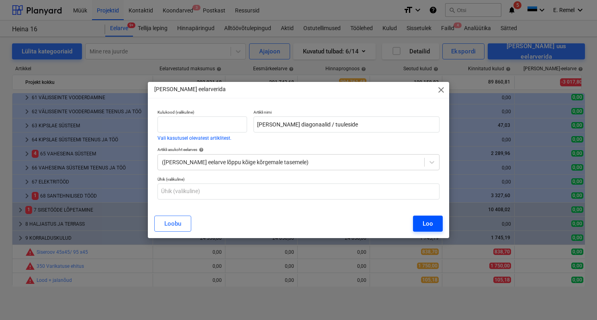
click at [417, 222] on button "Loo" at bounding box center [428, 224] width 30 height 16
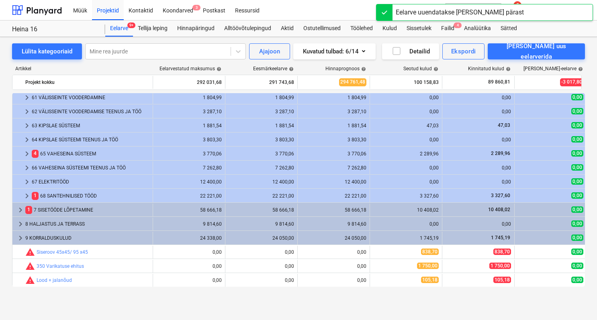
scroll to position [1607, 0]
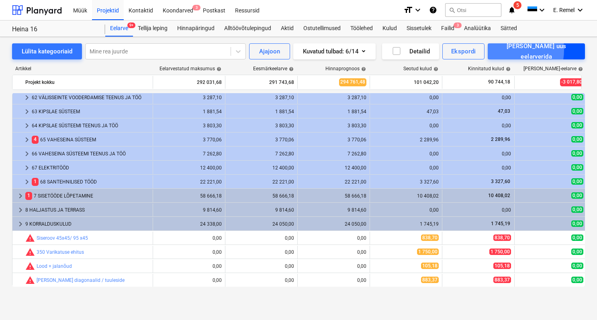
click at [523, 50] on div "[PERSON_NAME] uus eelarverida" at bounding box center [537, 51] width 80 height 21
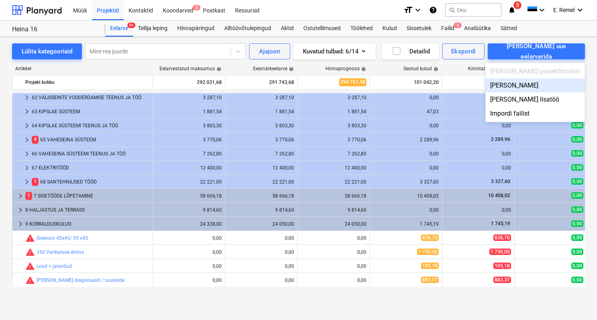
click at [546, 84] on div "Lisa malliväline" at bounding box center [536, 85] width 100 height 14
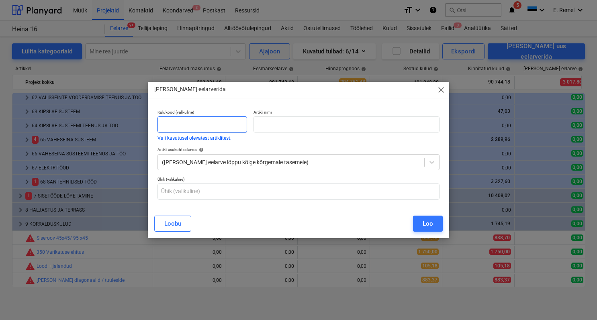
click at [197, 124] on input "text" at bounding box center [203, 125] width 90 height 16
type input "350"
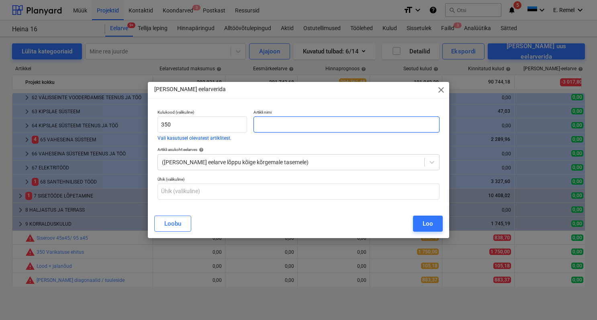
click at [271, 130] on input "text" at bounding box center [347, 125] width 186 height 16
type input "Varikatuse plekid"
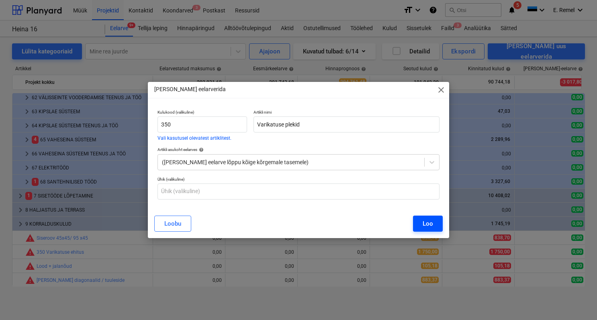
click at [419, 226] on button "Loo" at bounding box center [428, 224] width 30 height 16
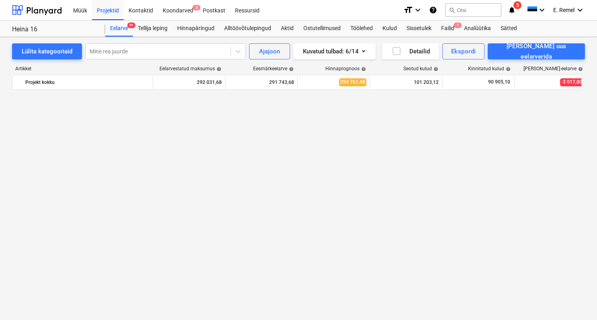
scroll to position [1607, 0]
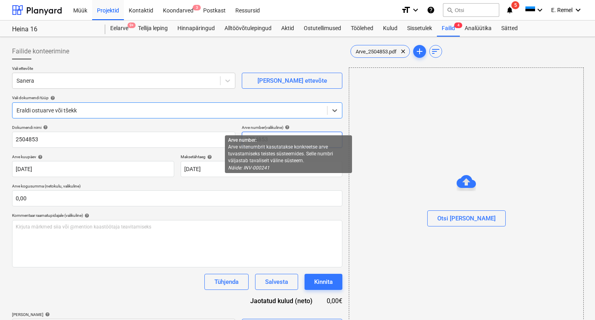
type input "2504853"
type input "[DATE]"
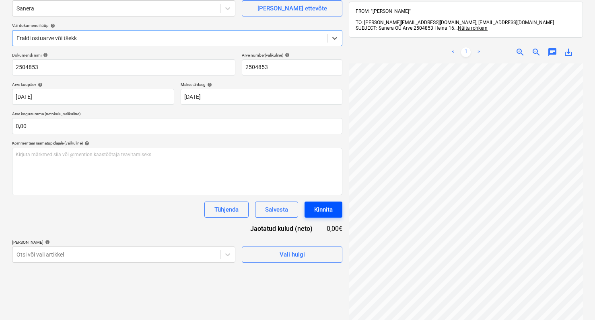
scroll to position [114, 0]
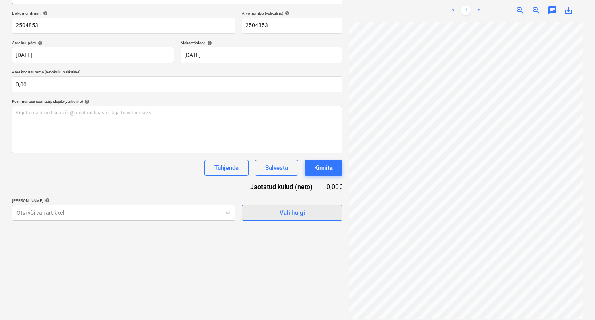
click at [294, 215] on div "Vali hulgi" at bounding box center [291, 213] width 25 height 10
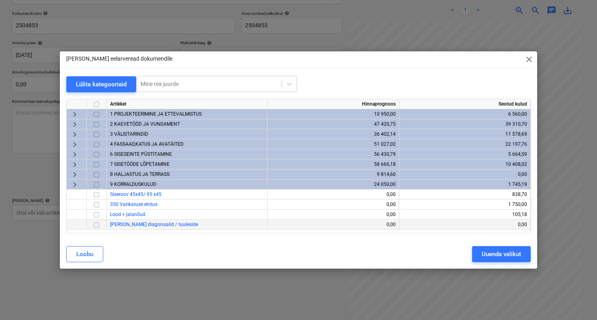
click at [96, 224] on input "checkbox" at bounding box center [97, 225] width 10 height 10
click at [487, 254] on div "Uuenda valikut" at bounding box center [501, 254] width 39 height 10
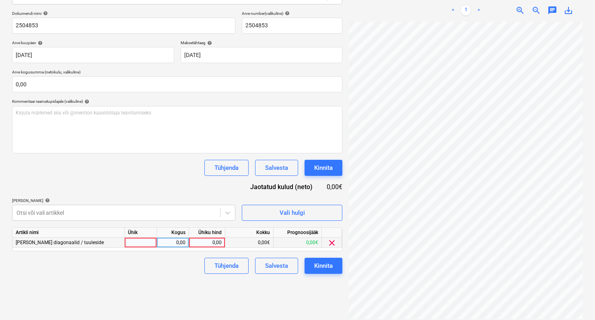
click at [146, 240] on div at bounding box center [141, 243] width 32 height 10
click at [170, 242] on div "0,00" at bounding box center [172, 243] width 25 height 10
click at [213, 246] on div "0,00" at bounding box center [206, 243] width 29 height 10
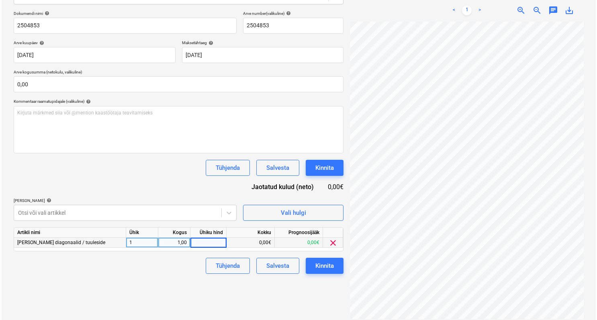
scroll to position [11, 0]
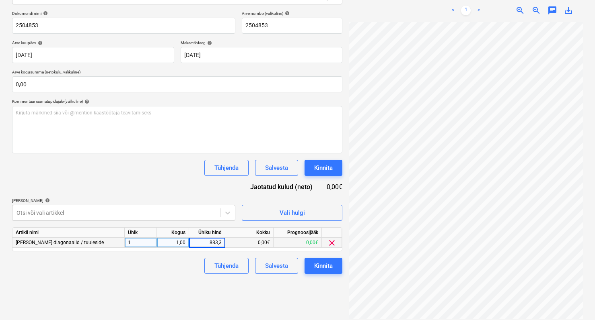
type input "883,37"
drag, startPoint x: 192, startPoint y: 298, endPoint x: 219, endPoint y: 279, distance: 33.7
click at [192, 298] on div "Failide konteerimine Vali ettevõte Sanera Lisa uus ettevõte Vali dokumendi tüüp…" at bounding box center [177, 124] width 337 height 397
click at [318, 270] on div "Kinnita" at bounding box center [323, 266] width 18 height 10
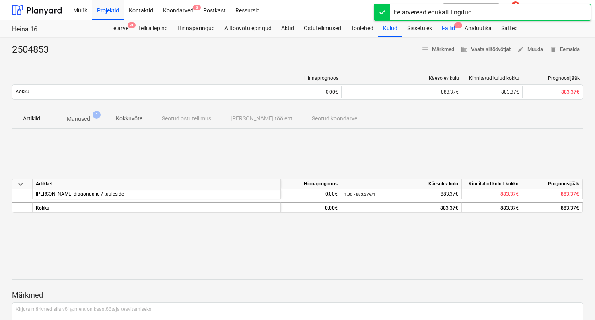
click at [442, 26] on div "Failid 3" at bounding box center [448, 29] width 23 height 16
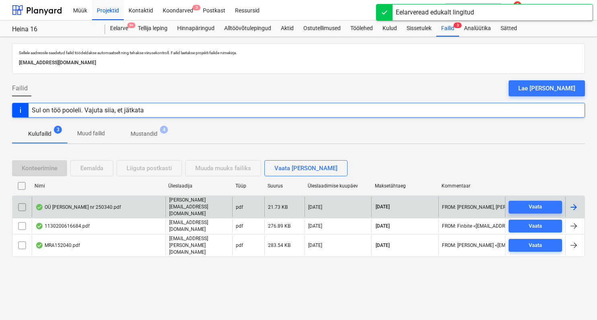
click at [89, 211] on div "OÜ EB-Kaup Arve nr 250340.pdf" at bounding box center [78, 207] width 86 height 6
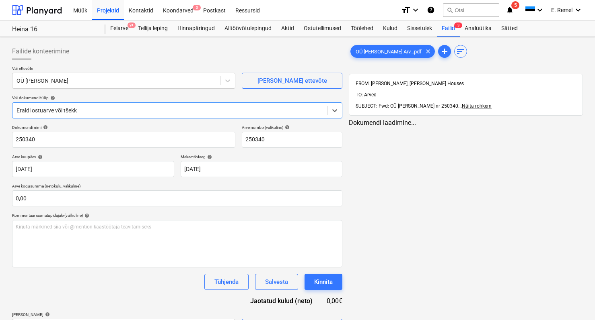
type input "250340"
type input "[DATE]"
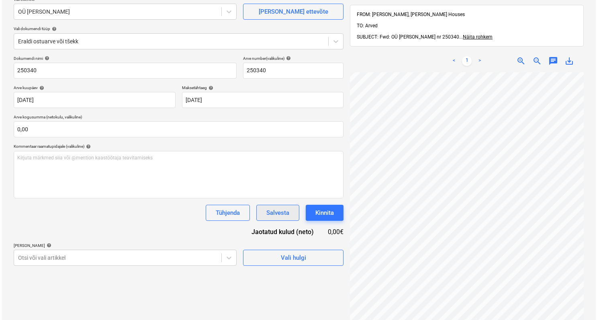
scroll to position [70, 0]
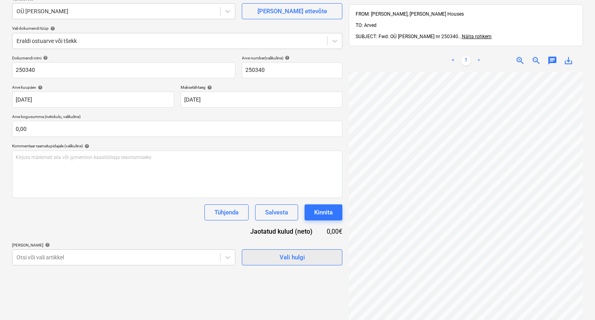
click at [279, 259] on span "Vali hulgi" at bounding box center [292, 257] width 80 height 10
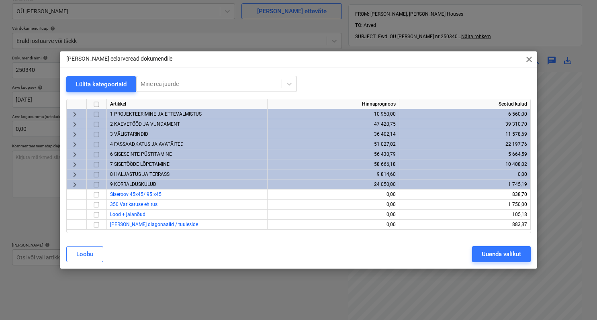
click at [123, 132] on span "3 VÄLISTARINDID" at bounding box center [129, 134] width 38 height 6
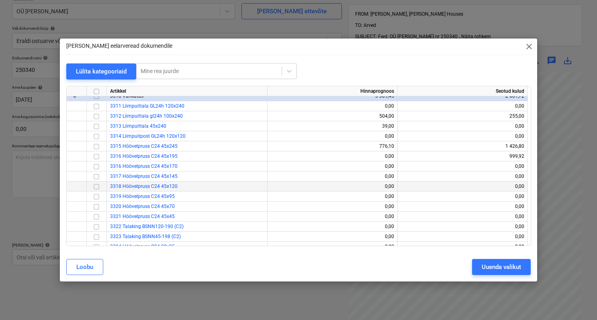
scroll to position [369, 0]
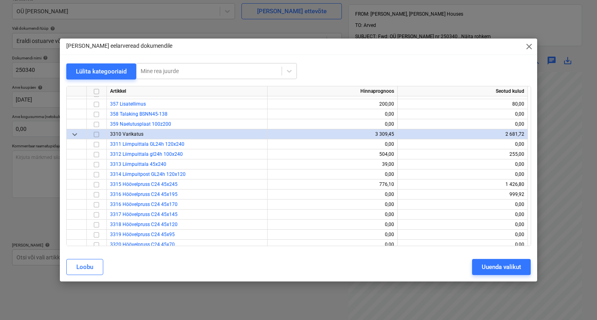
click at [77, 134] on span "keyboard_arrow_down" at bounding box center [75, 135] width 10 height 10
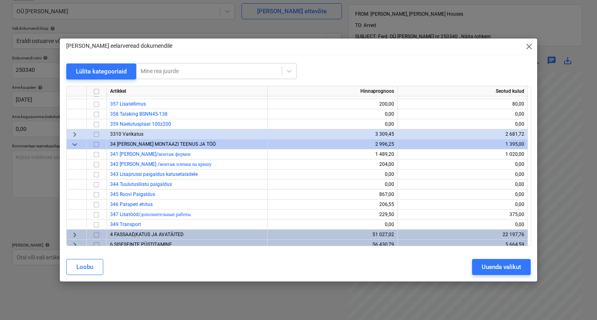
click at [124, 132] on span "3310 Varikatus" at bounding box center [126, 134] width 33 height 6
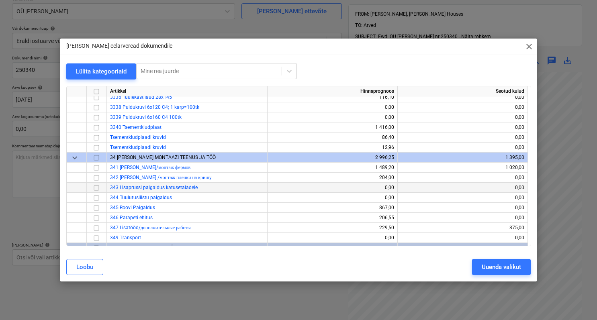
scroll to position [696, 0]
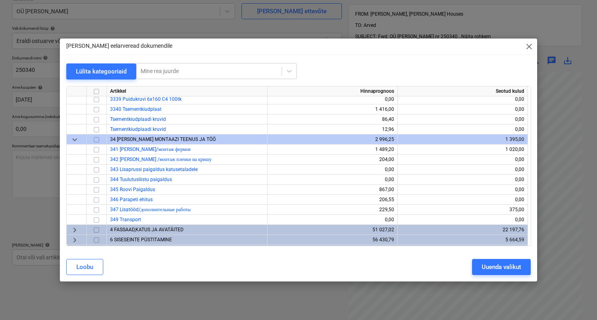
click at [158, 230] on span "4 FASSAAD,KATUS JA AVATÄITED" at bounding box center [147, 230] width 74 height 6
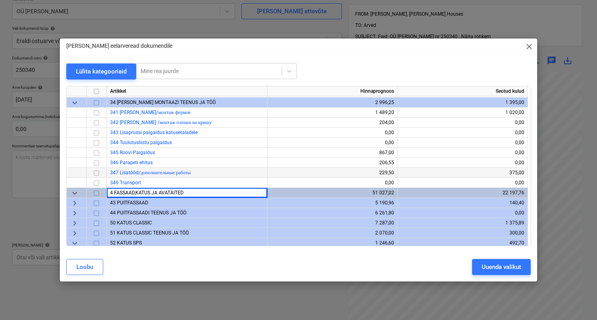
scroll to position [731, 0]
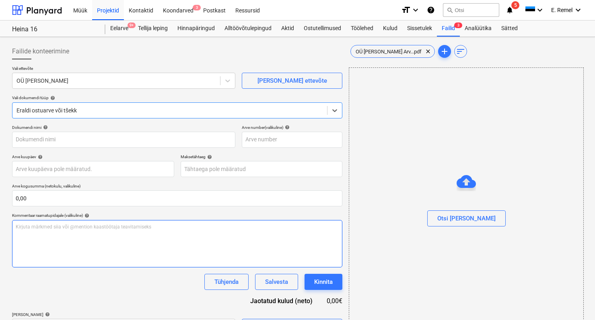
type input "250340"
type input "[DATE]"
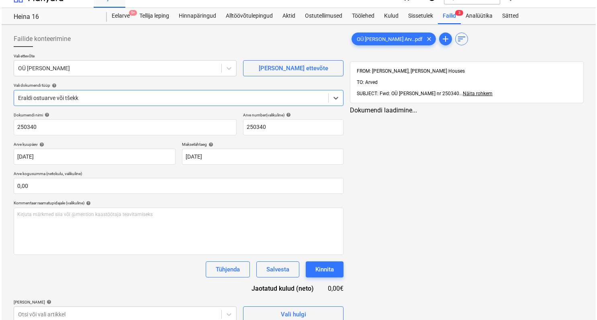
scroll to position [21, 0]
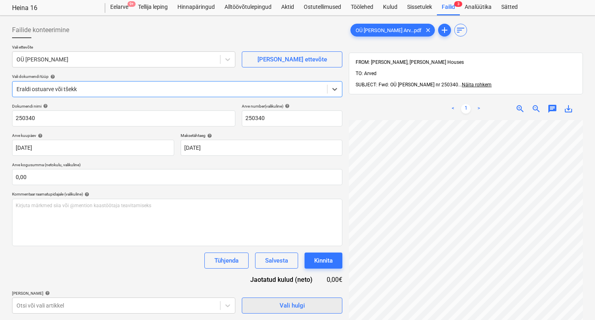
click at [279, 300] on button "Vali hulgi" at bounding box center [292, 306] width 101 height 16
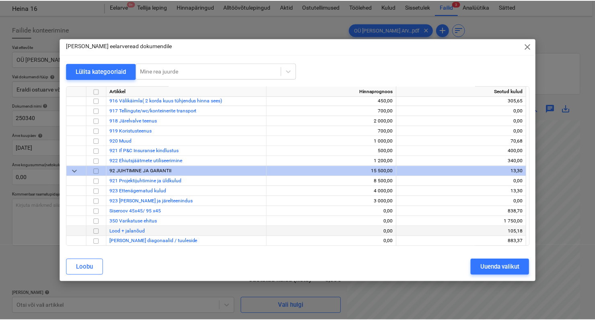
scroll to position [4343, 0]
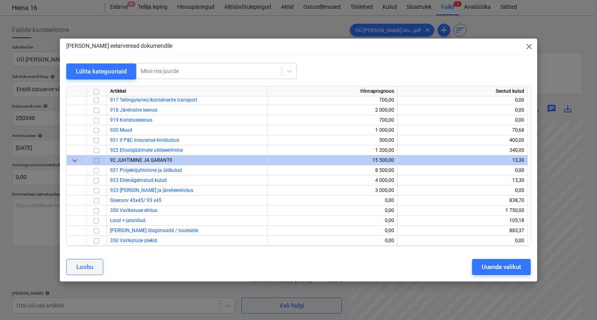
click at [95, 271] on button "Loobu" at bounding box center [84, 267] width 37 height 16
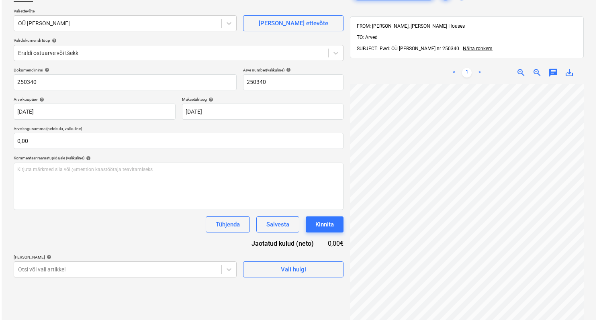
scroll to position [95, 0]
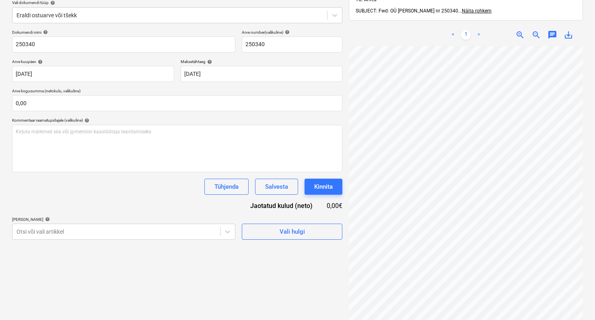
click at [291, 242] on div "Failide konteerimine Vali ettevõte OÜ [PERSON_NAME] uus ettevõte Vali dokumendi…" at bounding box center [177, 146] width 337 height 402
click at [290, 225] on button "Vali hulgi" at bounding box center [292, 232] width 101 height 16
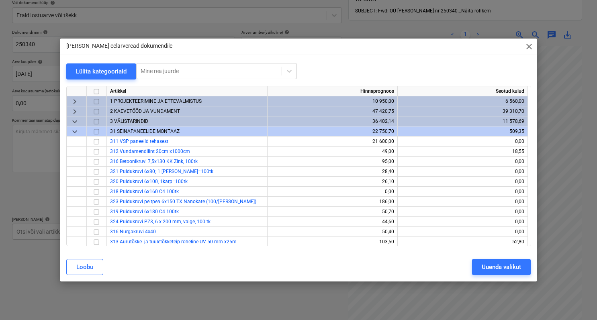
click at [78, 129] on span "keyboard_arrow_down" at bounding box center [75, 132] width 10 height 10
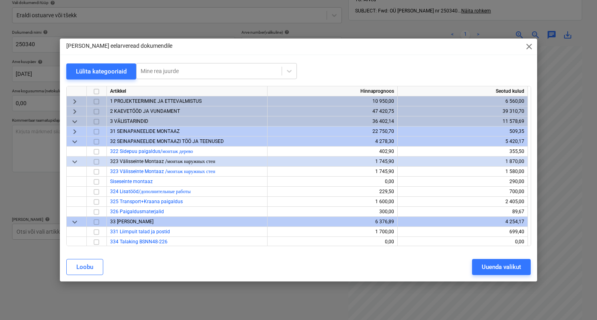
click at [78, 120] on span "keyboard_arrow_down" at bounding box center [75, 122] width 10 height 10
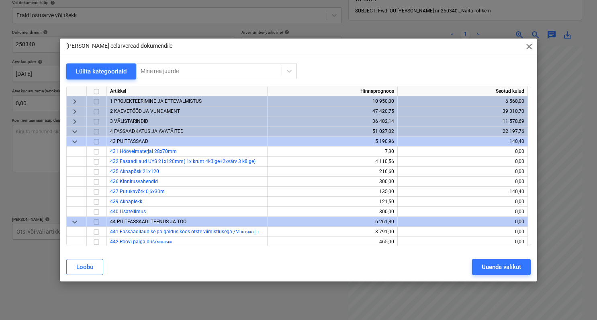
click at [76, 132] on span "keyboard_arrow_down" at bounding box center [75, 132] width 10 height 10
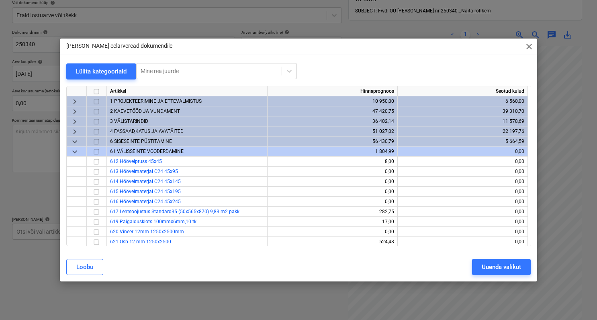
click at [76, 140] on span "keyboard_arrow_down" at bounding box center [75, 142] width 10 height 10
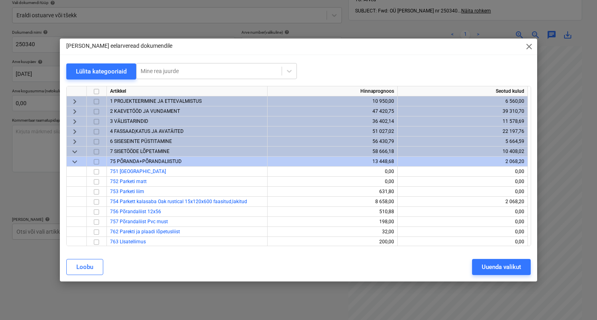
click at [76, 148] on span "keyboard_arrow_down" at bounding box center [75, 152] width 10 height 10
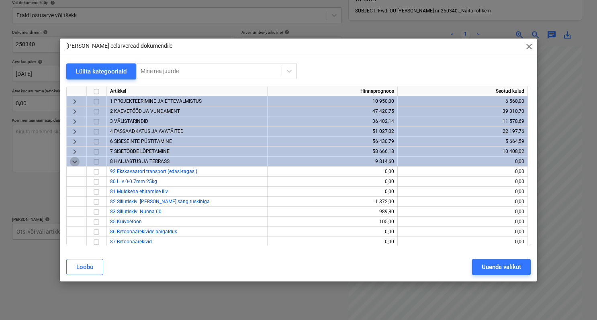
click at [76, 161] on span "keyboard_arrow_down" at bounding box center [75, 162] width 10 height 10
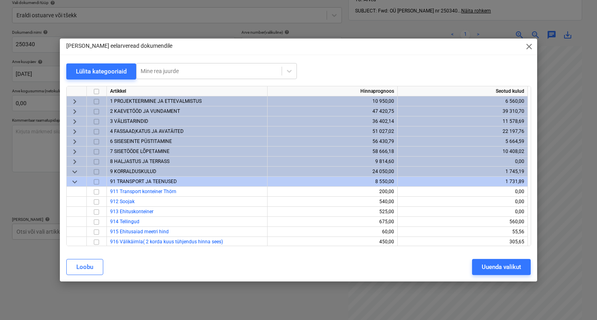
click at [76, 180] on span "keyboard_arrow_down" at bounding box center [75, 182] width 10 height 10
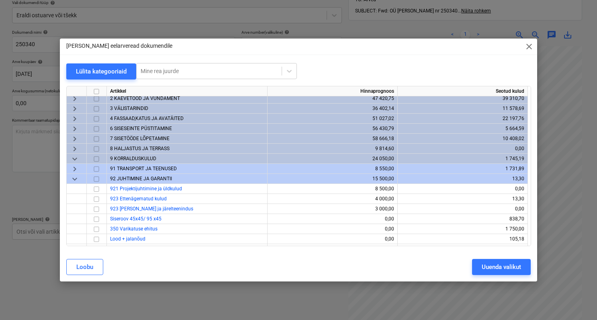
scroll to position [31, 0]
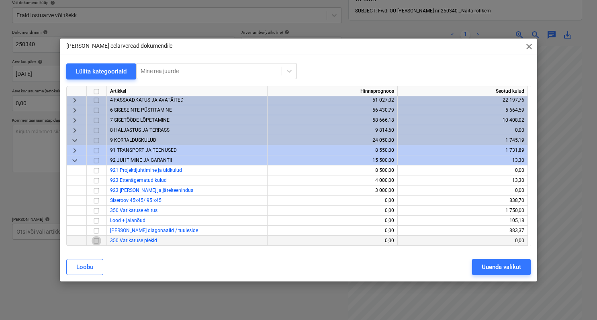
click at [95, 241] on input "checkbox" at bounding box center [97, 241] width 10 height 10
click at [480, 267] on button "Uuenda valikut" at bounding box center [501, 267] width 59 height 16
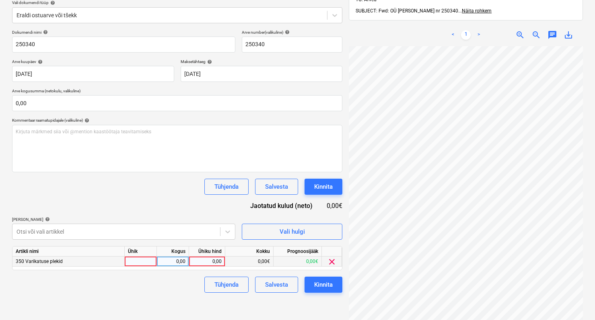
click at [135, 262] on div at bounding box center [141, 262] width 32 height 10
click at [185, 260] on div "0,00" at bounding box center [172, 262] width 25 height 10
click at [207, 261] on div "0,00" at bounding box center [206, 262] width 29 height 10
type input "150,8"
click at [263, 261] on div "0,00€" at bounding box center [249, 262] width 48 height 10
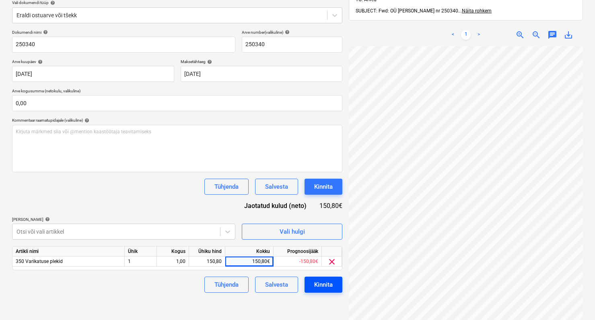
click at [319, 280] on div "Kinnita" at bounding box center [323, 285] width 18 height 10
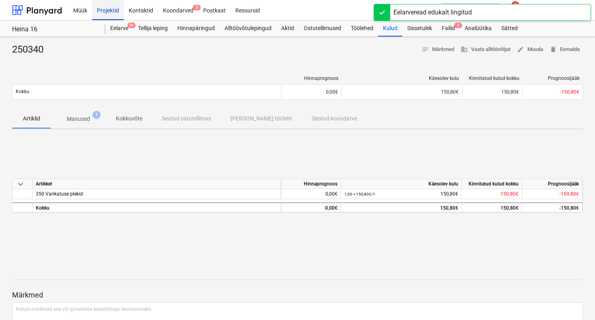
click at [103, 14] on div "Projektid" at bounding box center [108, 10] width 32 height 21
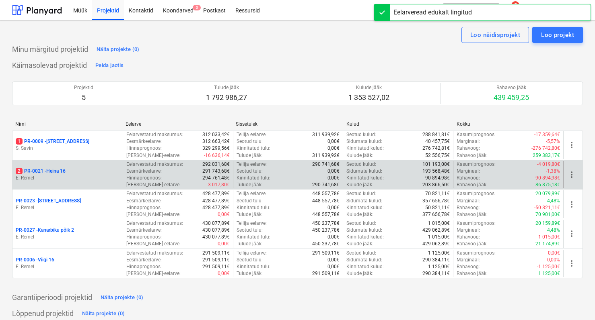
click at [74, 169] on div "2 PR-0021 - Heina 16" at bounding box center [68, 171] width 104 height 7
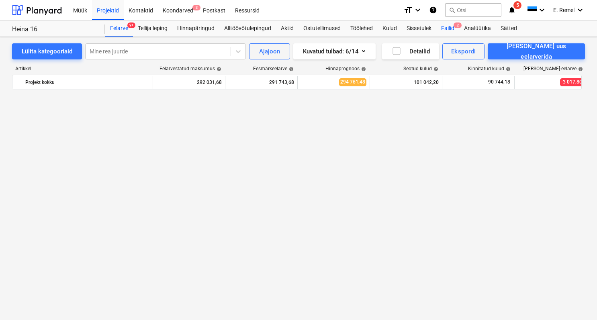
click at [455, 27] on div "Failid 2" at bounding box center [448, 29] width 23 height 16
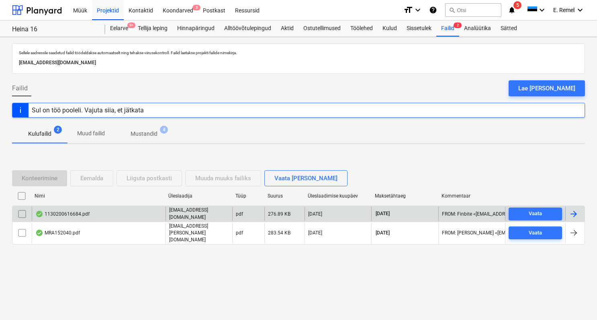
click at [81, 221] on div "1130200616684.pdf" at bounding box center [99, 214] width 134 height 14
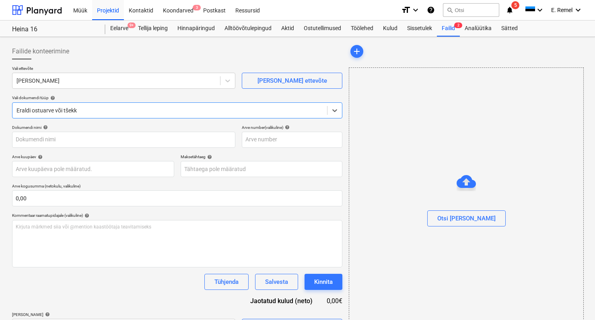
type input "1130200616684"
type input "[DATE]"
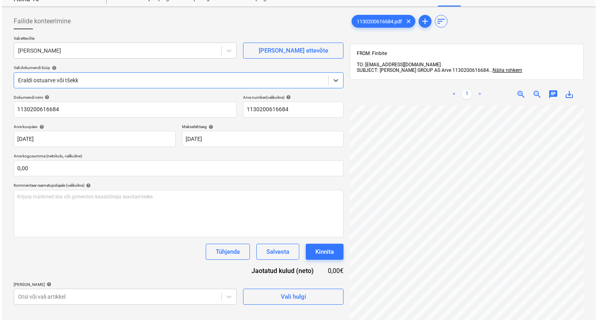
scroll to position [86, 0]
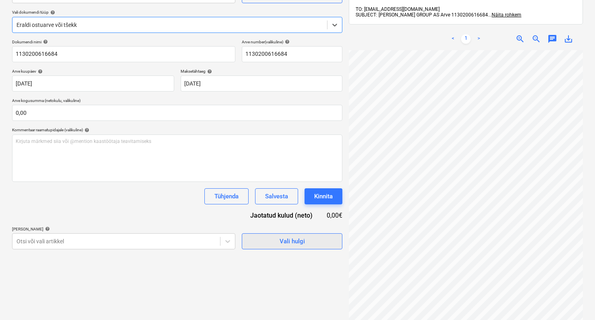
click at [283, 238] on div "Vali hulgi" at bounding box center [291, 241] width 25 height 10
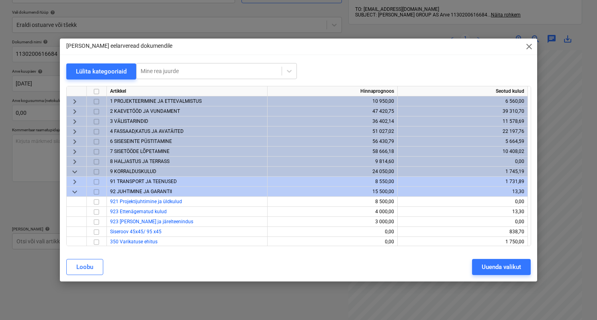
click at [144, 122] on span "3 VÄLISTARINDID" at bounding box center [129, 122] width 38 height 6
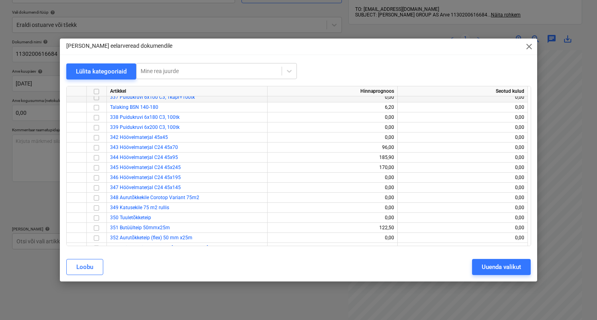
scroll to position [0, 0]
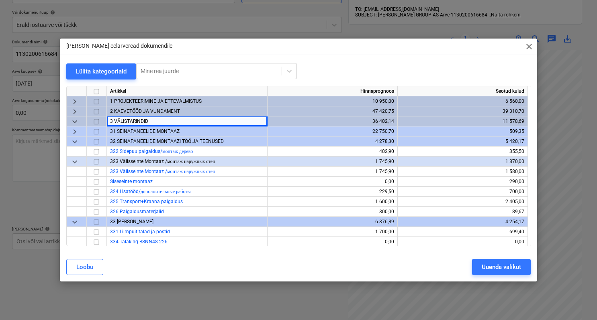
click at [75, 125] on span "keyboard_arrow_down" at bounding box center [75, 122] width 10 height 10
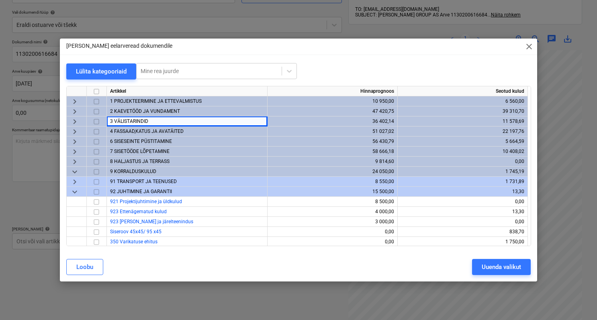
click at [128, 131] on span "4 FASSAAD,KATUS JA AVATÄITED" at bounding box center [147, 132] width 74 height 6
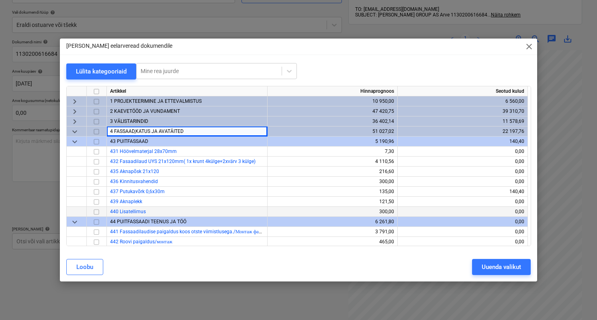
click at [94, 212] on input "checkbox" at bounding box center [97, 212] width 10 height 10
click at [500, 270] on div "Uuenda valikut" at bounding box center [501, 267] width 39 height 10
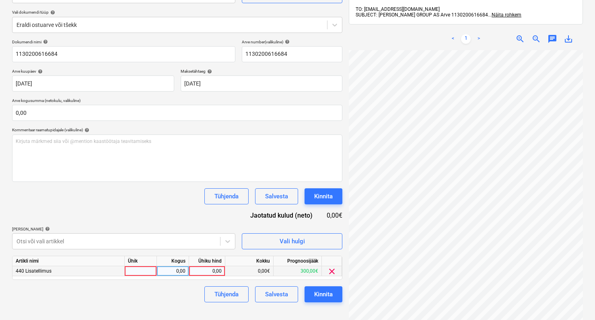
click at [142, 275] on div at bounding box center [141, 272] width 32 height 10
type input "1"
click at [178, 271] on div "0,00" at bounding box center [172, 272] width 25 height 10
type input "1"
click at [214, 271] on div "0,00" at bounding box center [206, 272] width 29 height 10
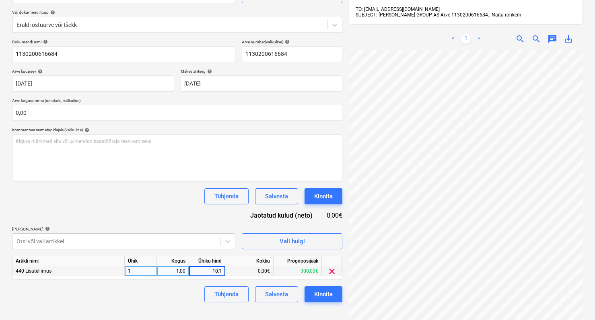
type input "10,12"
click at [164, 296] on div "Tühjenda Salvesta Kinnita" at bounding box center [177, 295] width 330 height 16
click at [319, 291] on div "Kinnita" at bounding box center [323, 294] width 18 height 10
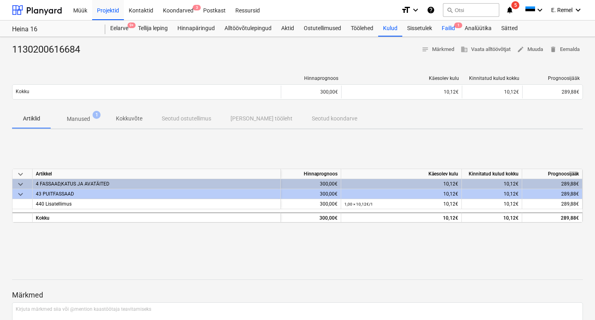
click at [450, 28] on div "Failid 1" at bounding box center [448, 29] width 23 height 16
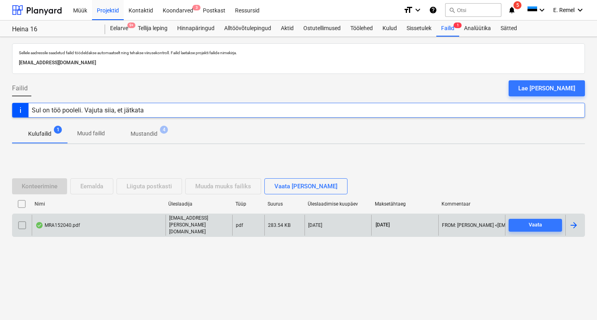
click at [70, 225] on div "MRA152040.pdf" at bounding box center [57, 225] width 45 height 6
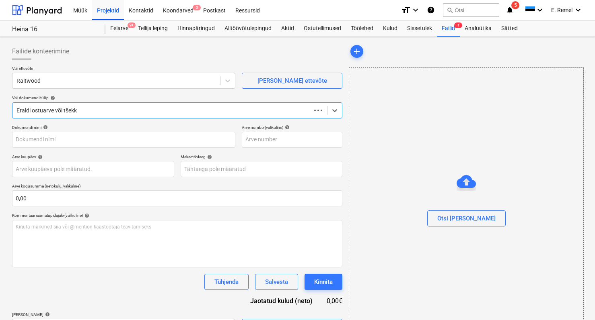
type input "MRA152040"
type input "[DATE]"
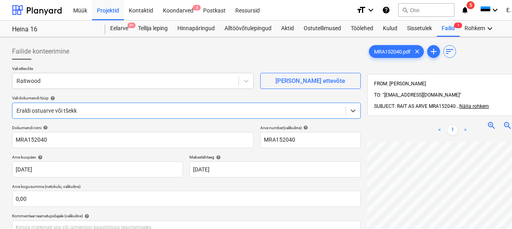
scroll to position [47, 0]
